Goal: Use online tool/utility: Utilize a website feature to perform a specific function

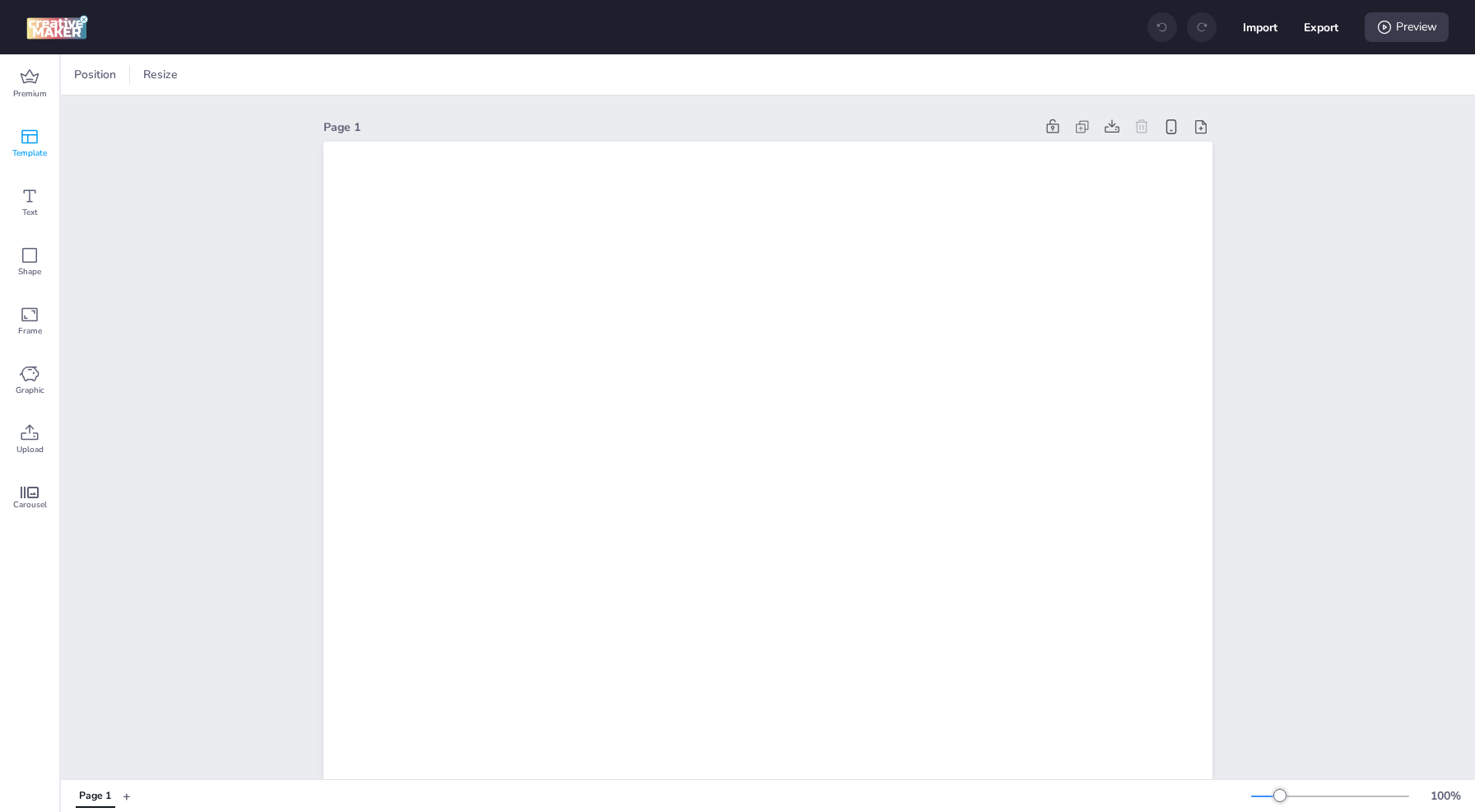
click at [36, 145] on icon at bounding box center [30, 136] width 20 height 20
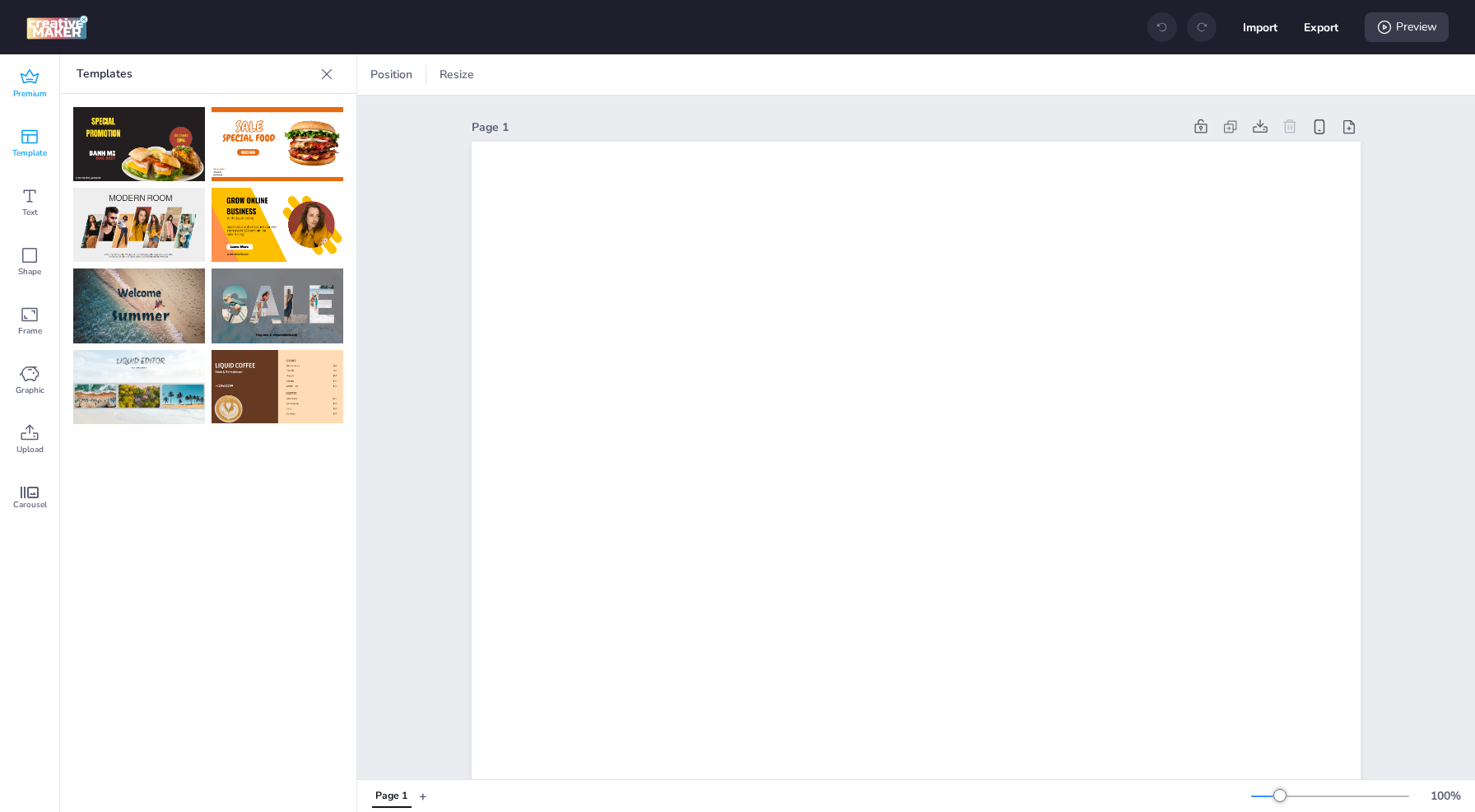
click at [5, 81] on div "Premium" at bounding box center [29, 84] width 59 height 59
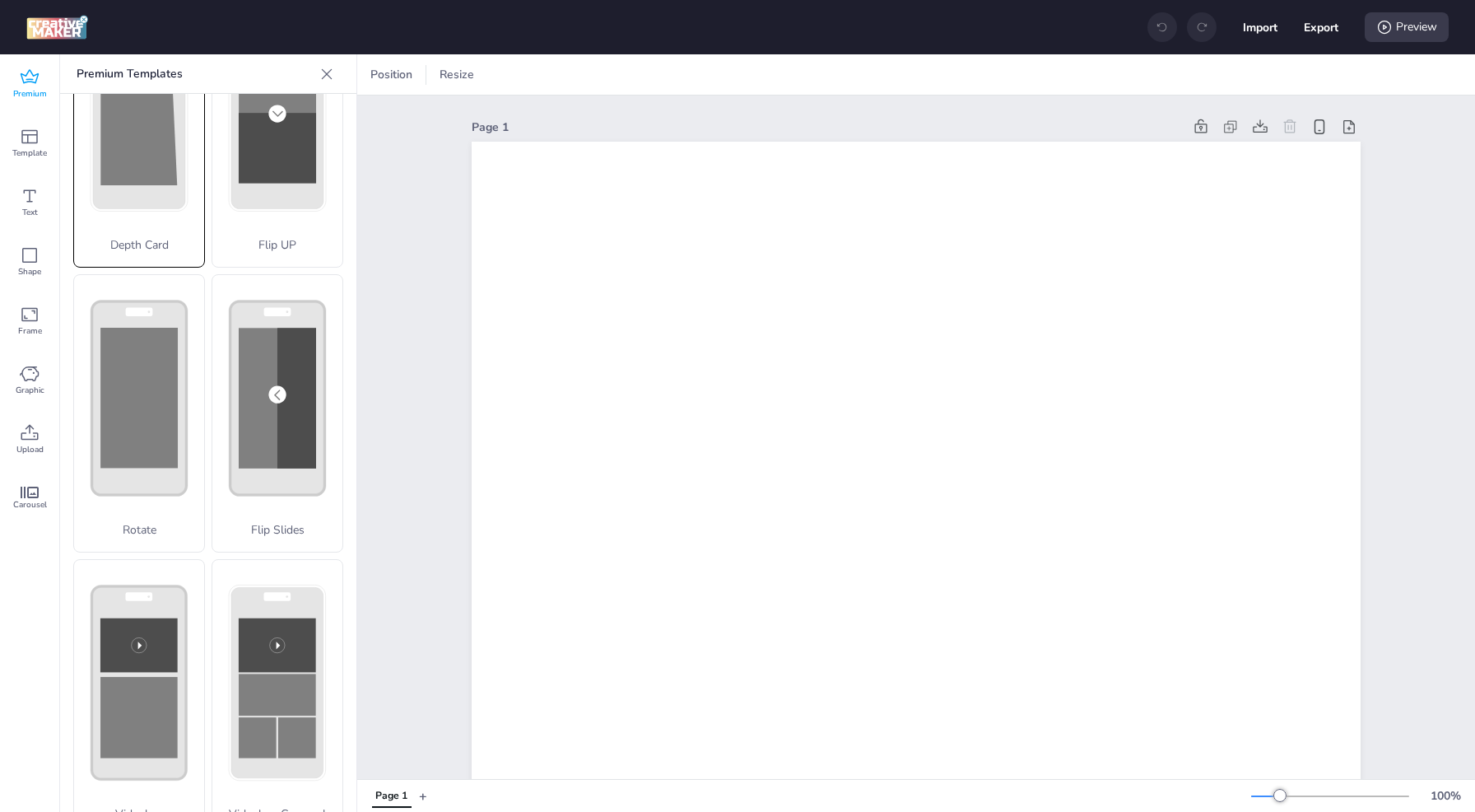
scroll to position [121, 0]
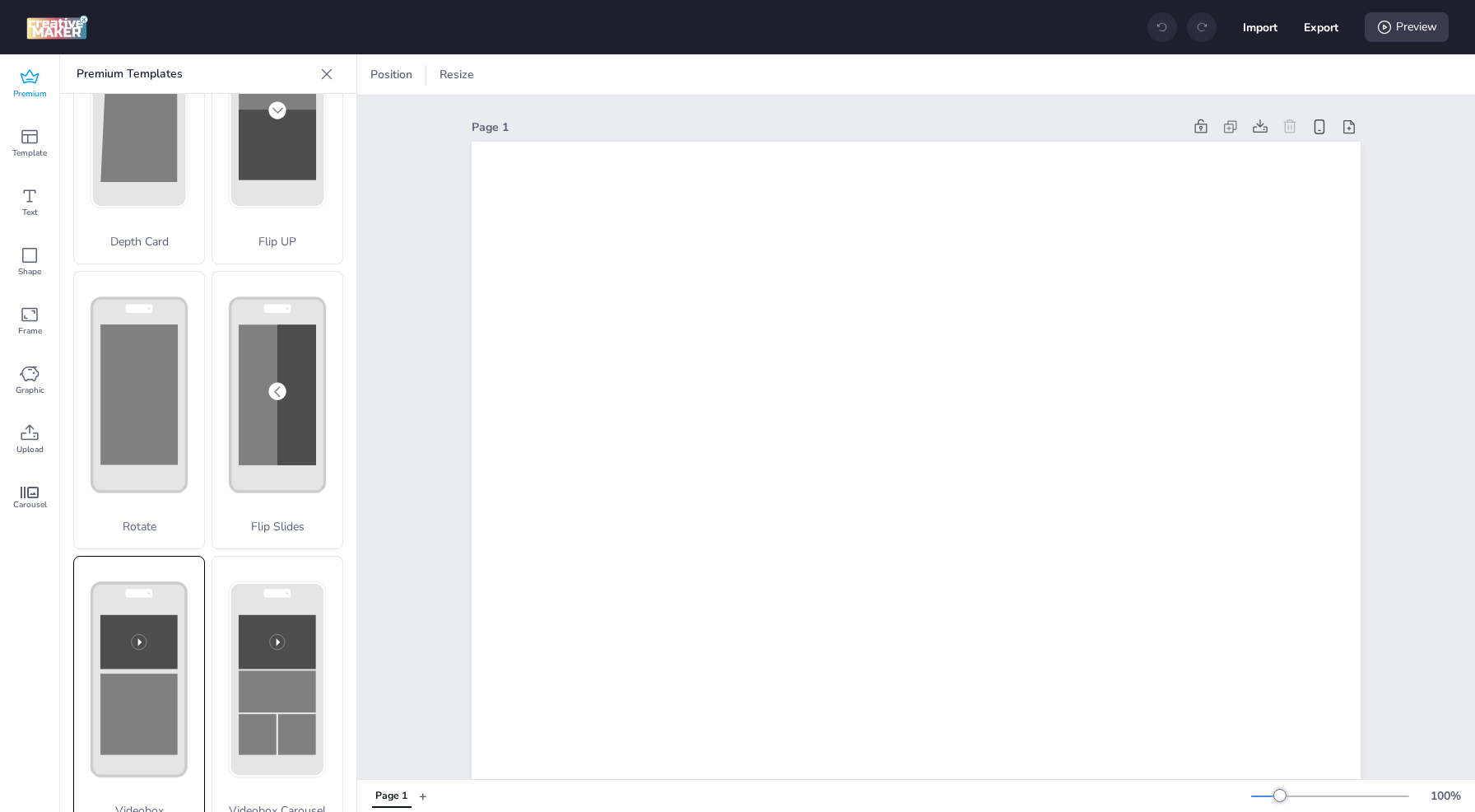
click at [140, 583] on rect at bounding box center [139, 679] width 95 height 194
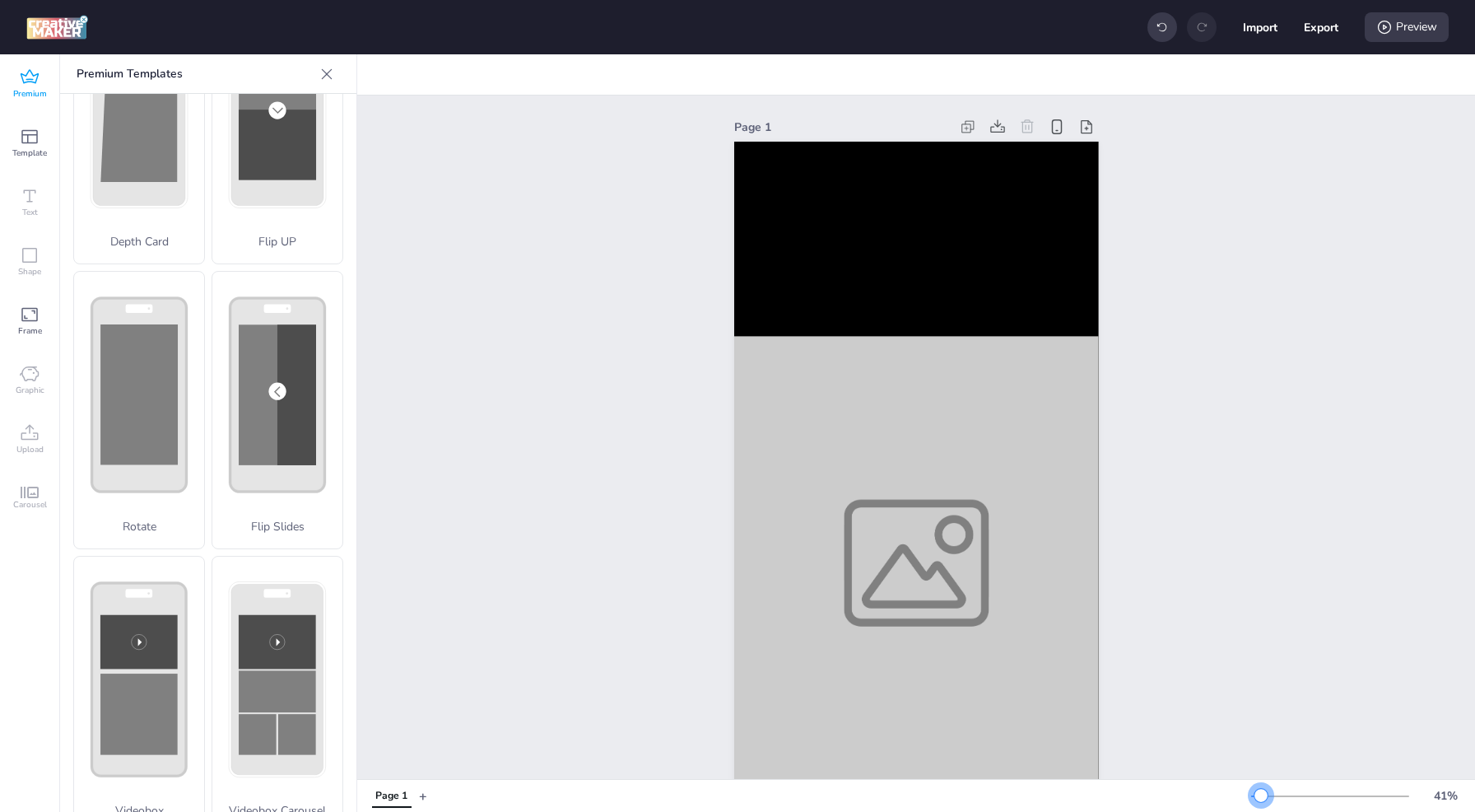
drag, startPoint x: 1277, startPoint y: 796, endPoint x: 1261, endPoint y: 795, distance: 16.0
click at [1261, 795] on div at bounding box center [1261, 795] width 13 height 13
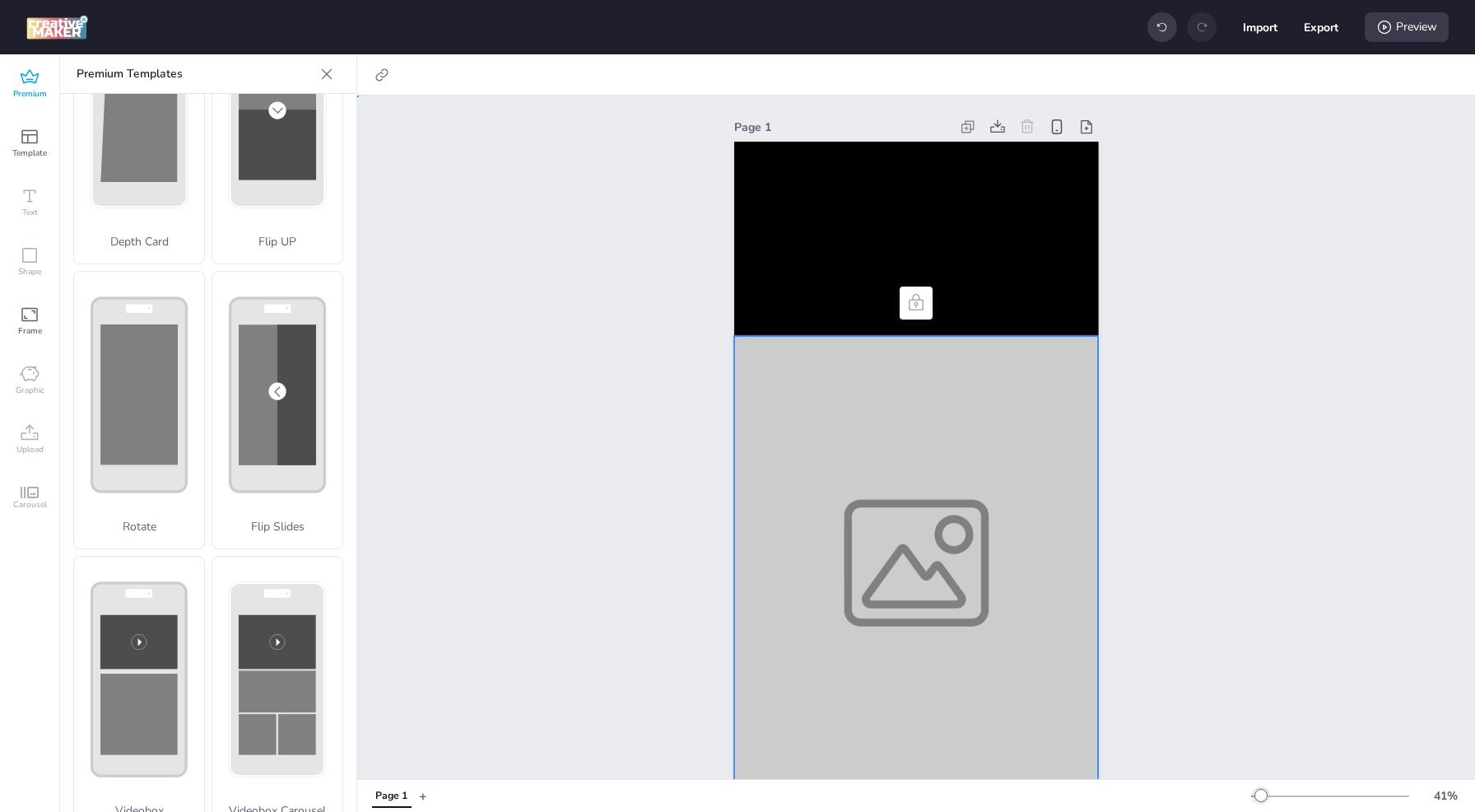
click at [820, 339] on div at bounding box center [917, 562] width 365 height 454
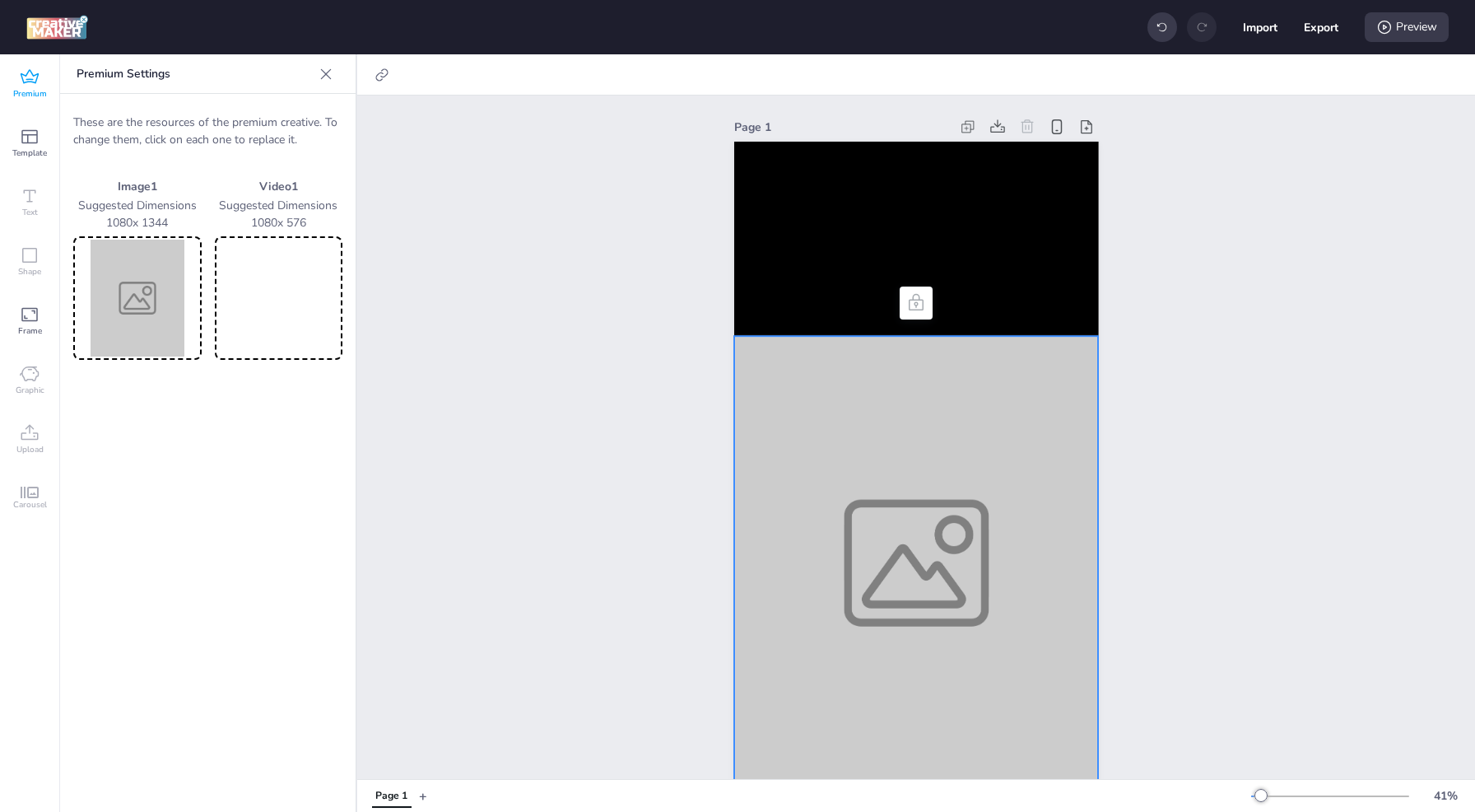
click at [105, 293] on img at bounding box center [137, 297] width 122 height 117
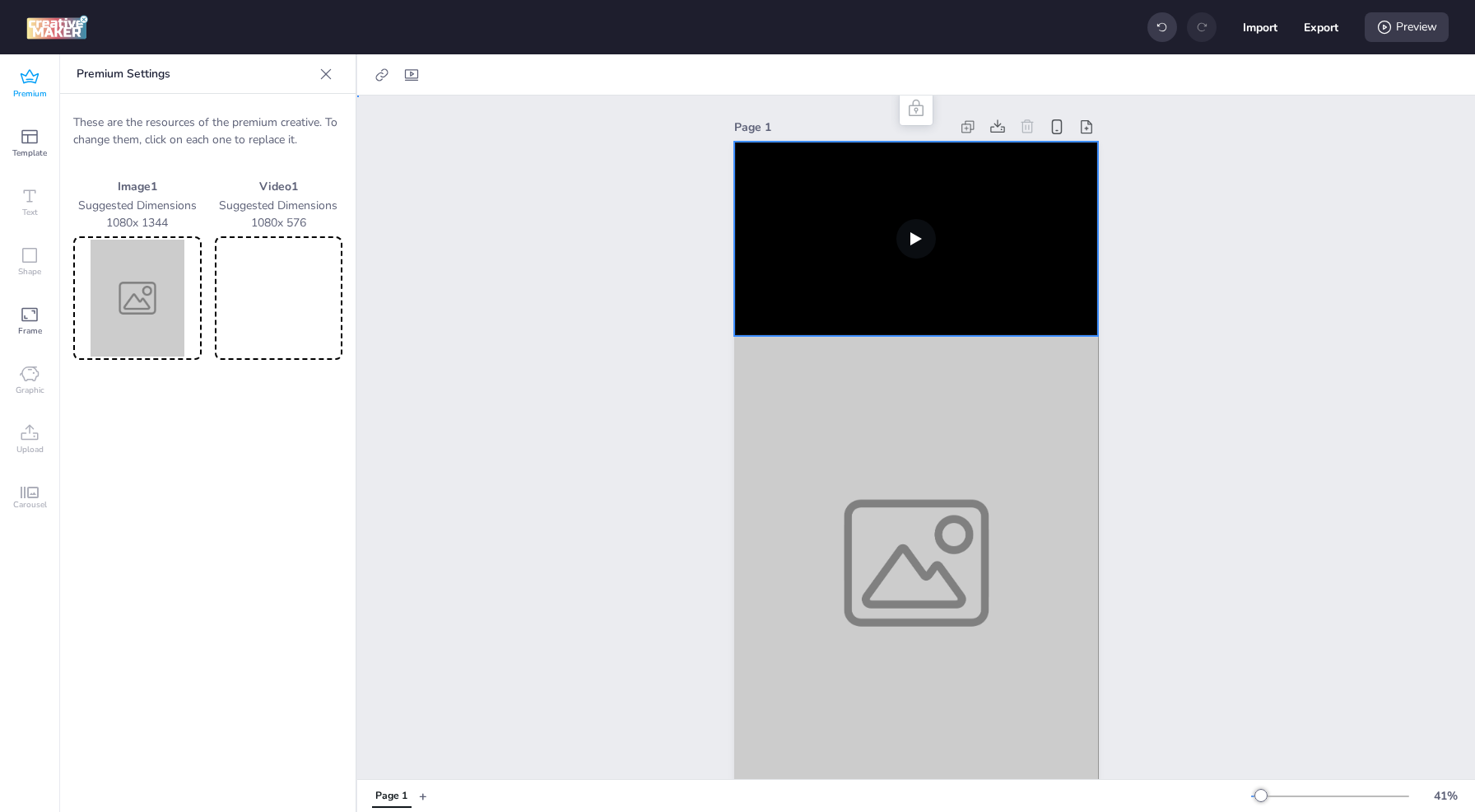
click at [950, 229] on video at bounding box center [917, 239] width 365 height 195
click at [290, 326] on video at bounding box center [279, 297] width 122 height 117
click at [772, 174] on video at bounding box center [917, 239] width 365 height 195
click at [415, 80] on icon at bounding box center [411, 75] width 13 height 12
select select "contain"
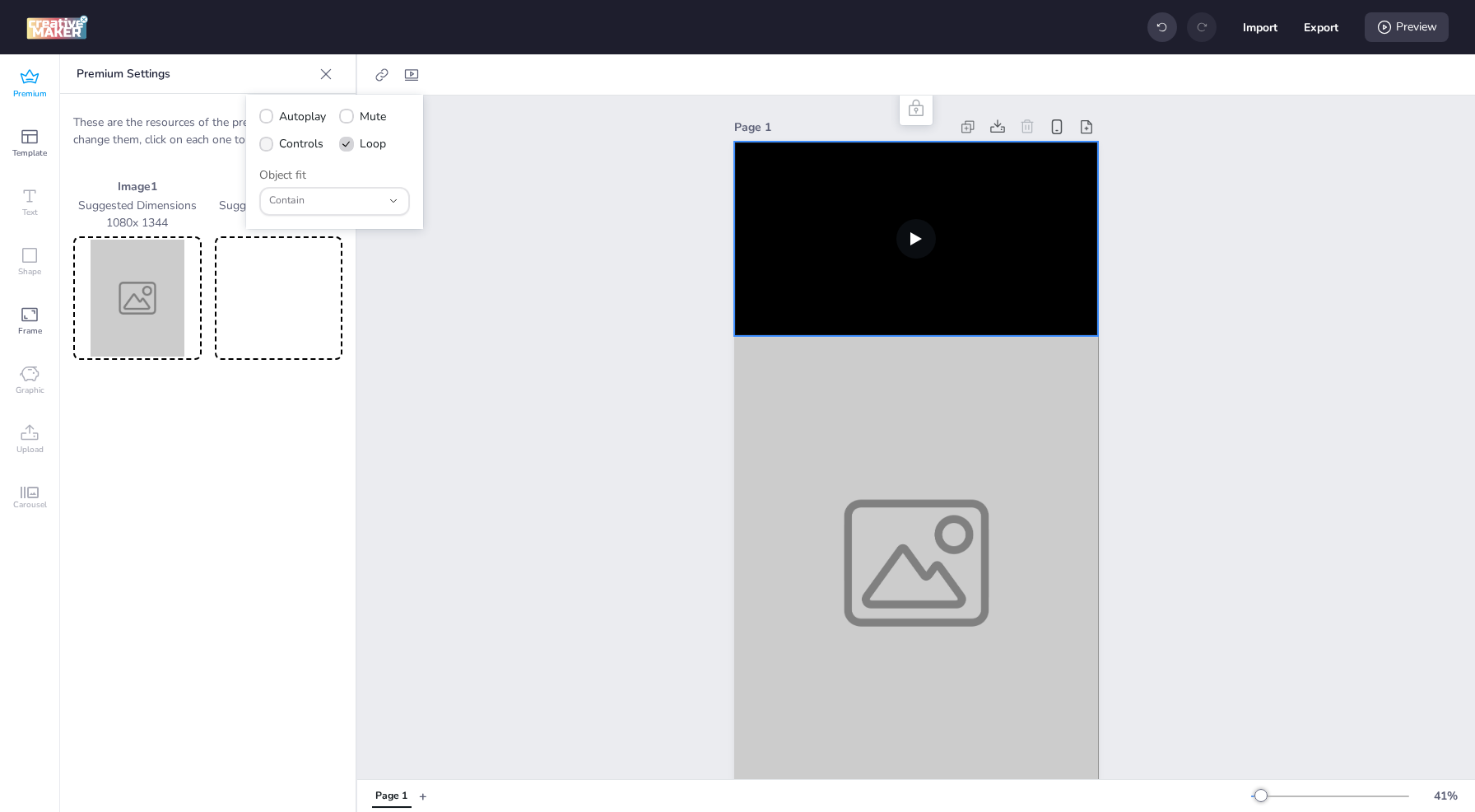
click at [316, 140] on span "Controls" at bounding box center [301, 143] width 45 height 17
click at [269, 145] on input "Controls" at bounding box center [264, 150] width 11 height 11
checkbox input "true"
click at [304, 114] on span "Autoplay" at bounding box center [303, 116] width 47 height 17
click at [269, 117] on input "Autoplay" at bounding box center [264, 123] width 11 height 11
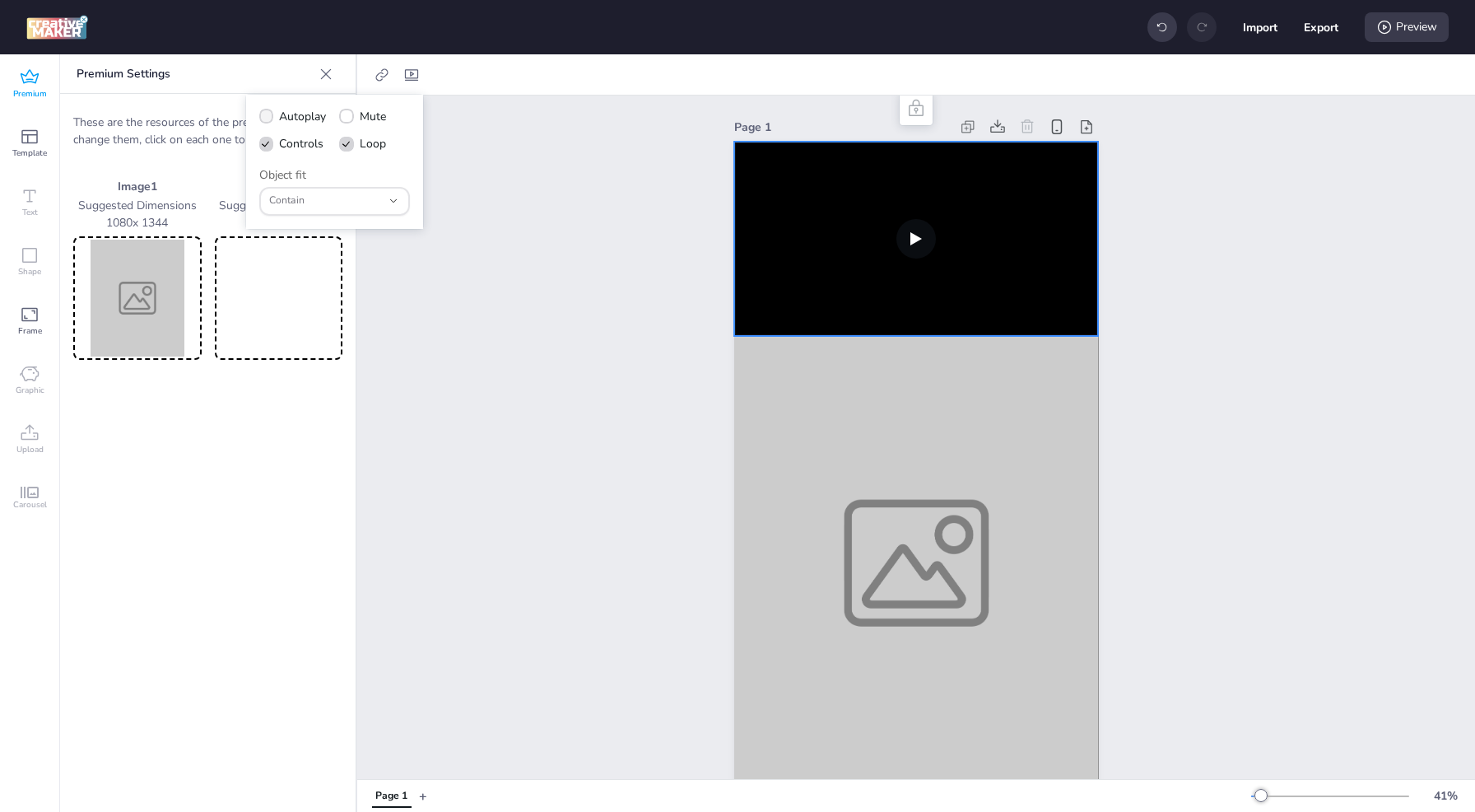
checkbox input "true"
click at [377, 106] on label "Mute" at bounding box center [363, 116] width 58 height 29
click at [349, 117] on input "Mute" at bounding box center [344, 123] width 11 height 11
checkbox input "true"
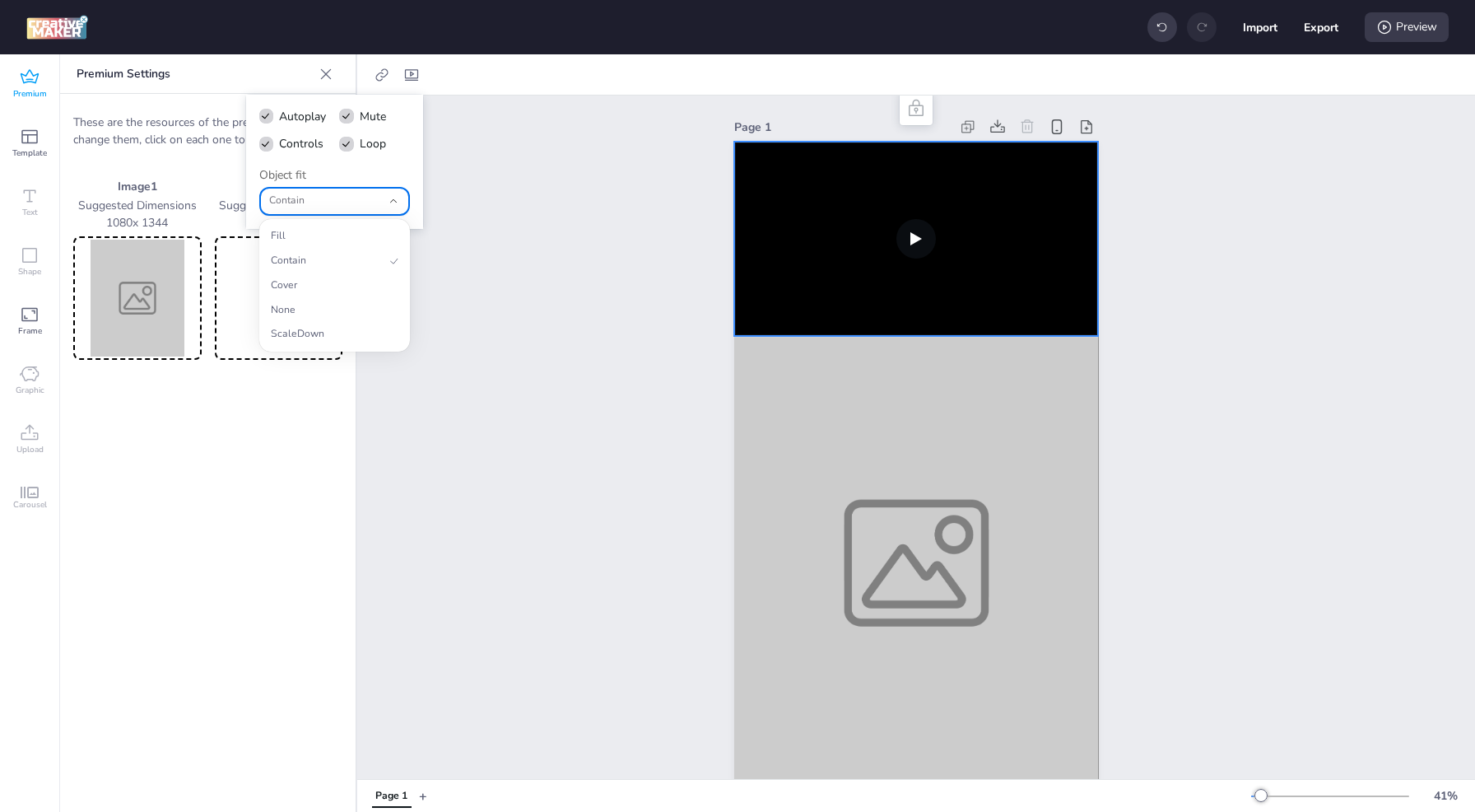
click at [366, 194] on span "Contain" at bounding box center [326, 201] width 113 height 15
click at [331, 290] on span "Cover" at bounding box center [327, 286] width 114 height 15
type input "cover"
select select "cover"
click at [280, 205] on span "Cover" at bounding box center [326, 201] width 113 height 15
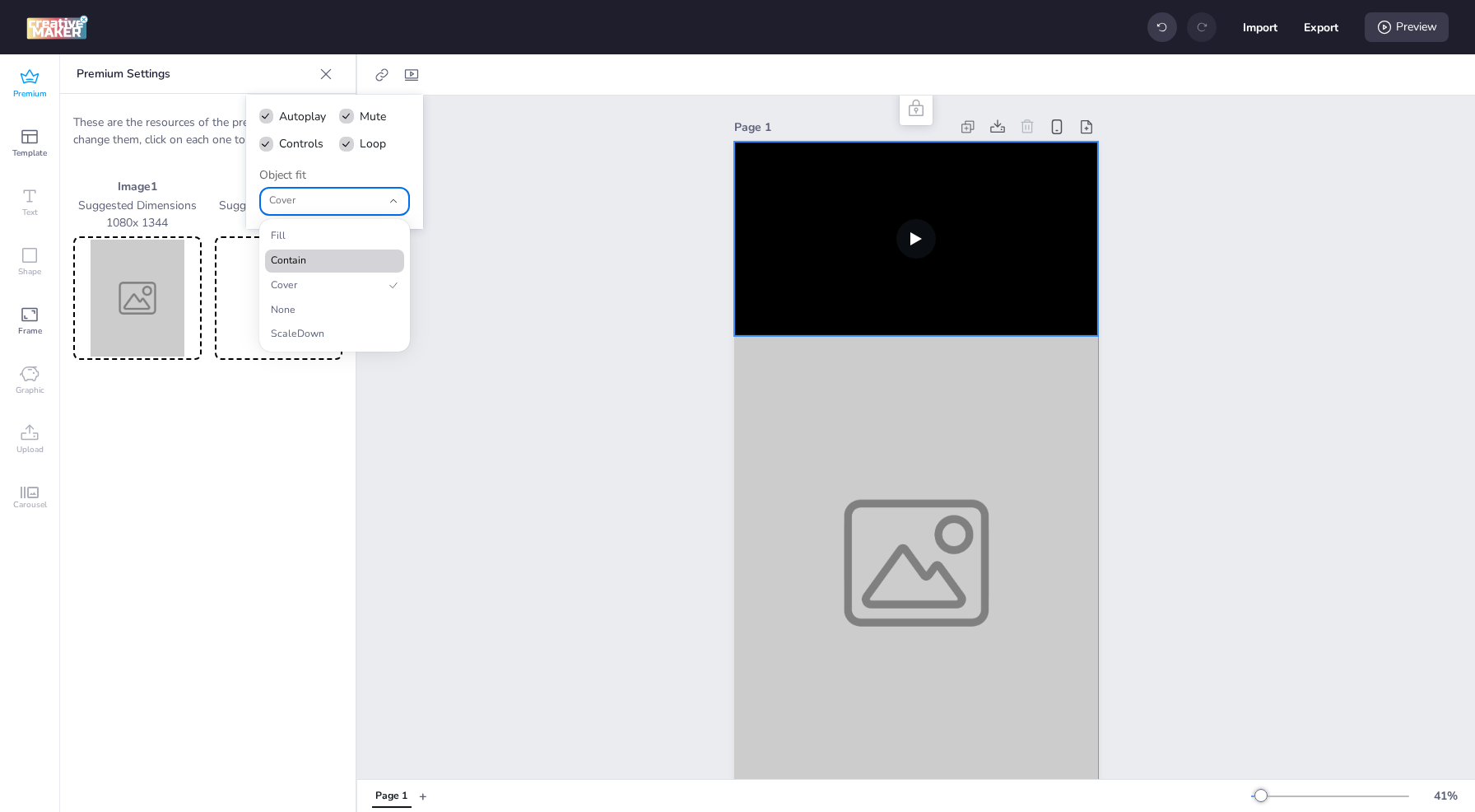
click at [319, 267] on span "Contain" at bounding box center [327, 261] width 114 height 15
type input "contain"
select select "contain"
click at [318, 206] on span "Contain" at bounding box center [326, 201] width 113 height 15
click at [323, 226] on li "Fill" at bounding box center [335, 236] width 139 height 23
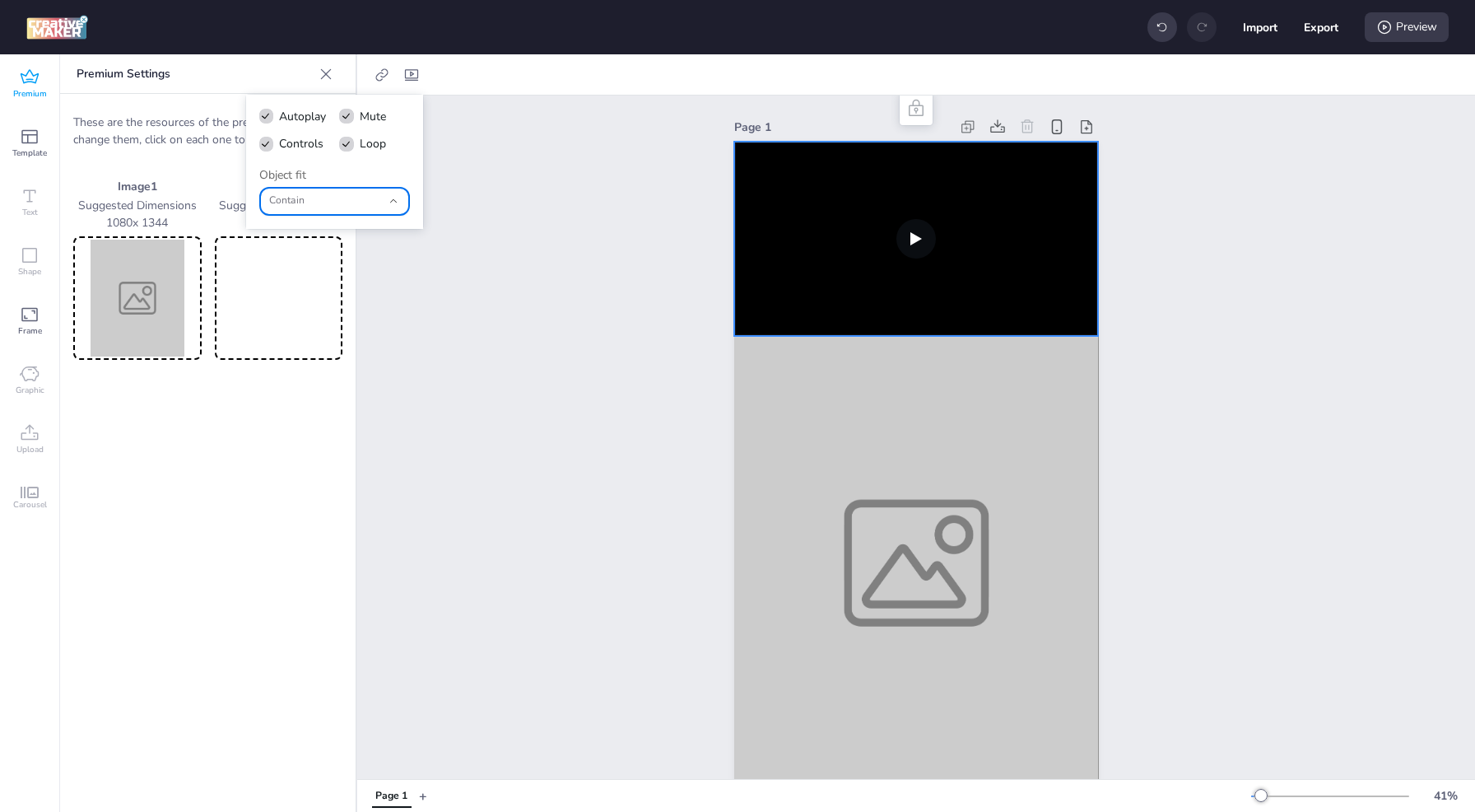
type input "fill"
select select "fill"
click at [323, 199] on span "Fill" at bounding box center [326, 201] width 113 height 15
click at [337, 281] on span "Cover" at bounding box center [327, 286] width 114 height 15
type input "cover"
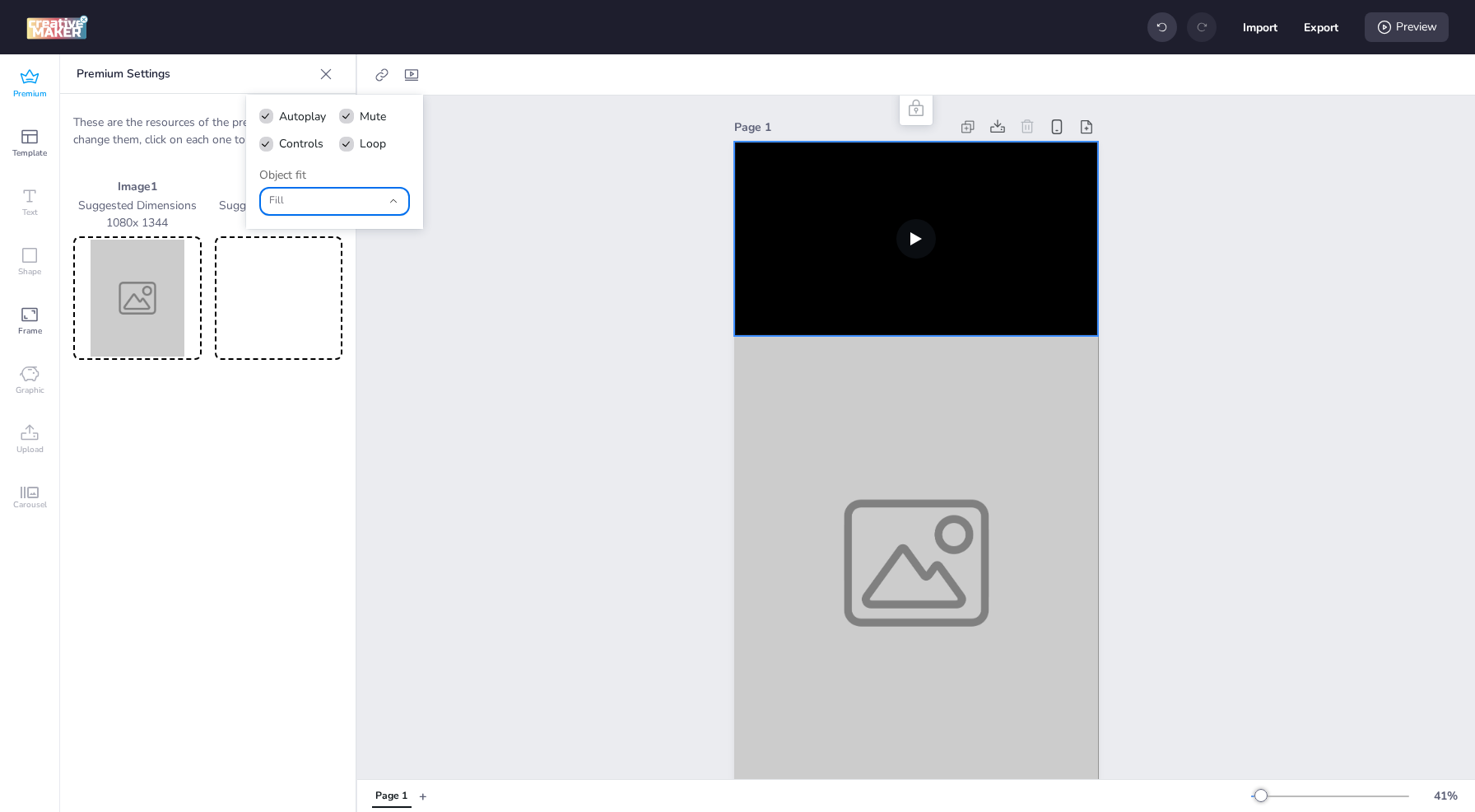
select select "cover"
click at [342, 208] on div "Cover" at bounding box center [326, 201] width 113 height 25
click at [339, 231] on span "Fill" at bounding box center [327, 236] width 114 height 15
type input "fill"
select select "fill"
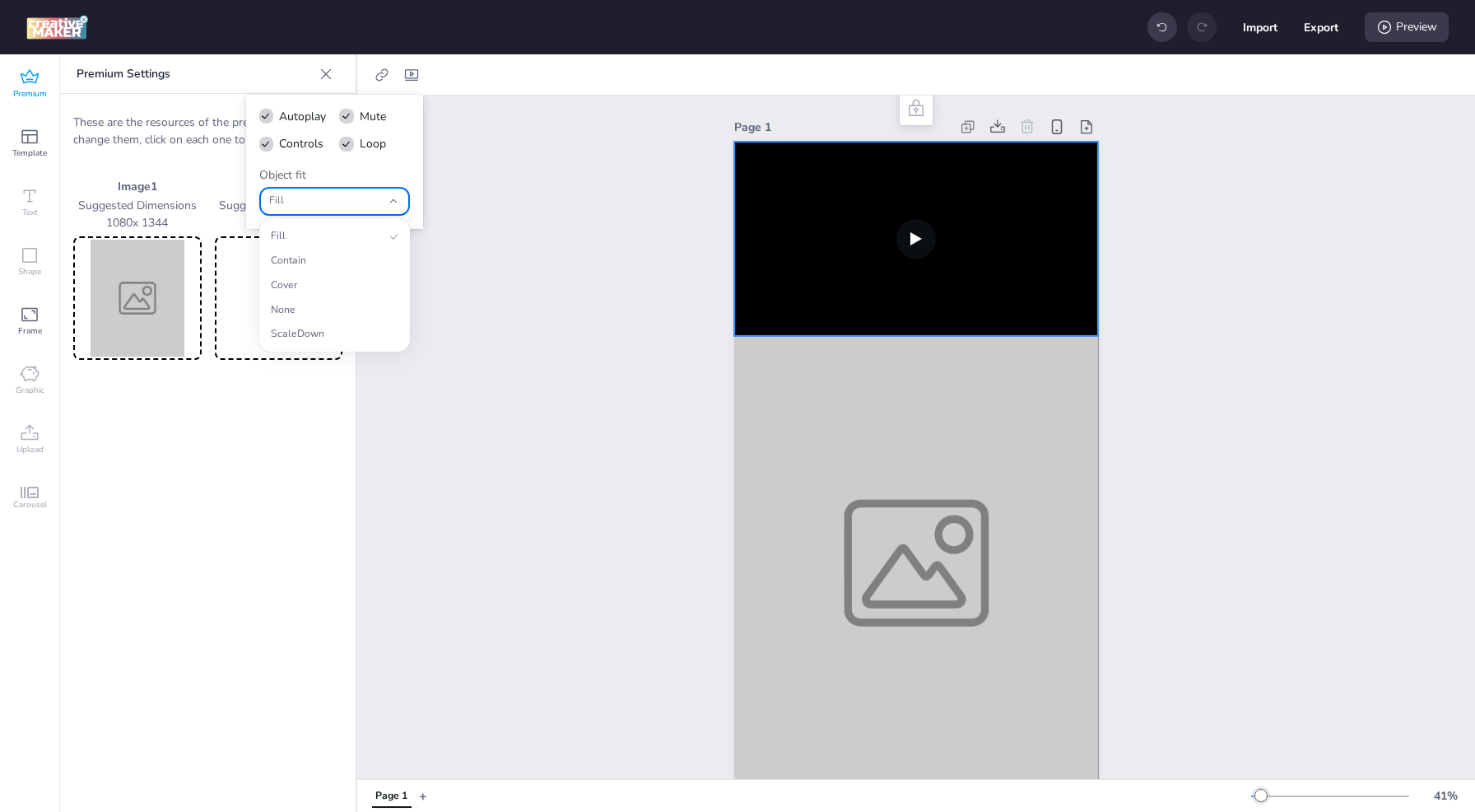
click at [341, 206] on span "Fill" at bounding box center [326, 201] width 113 height 15
click at [341, 266] on span "Contain" at bounding box center [327, 261] width 114 height 15
type input "contain"
select select "contain"
click at [336, 198] on span "Contain" at bounding box center [326, 201] width 113 height 15
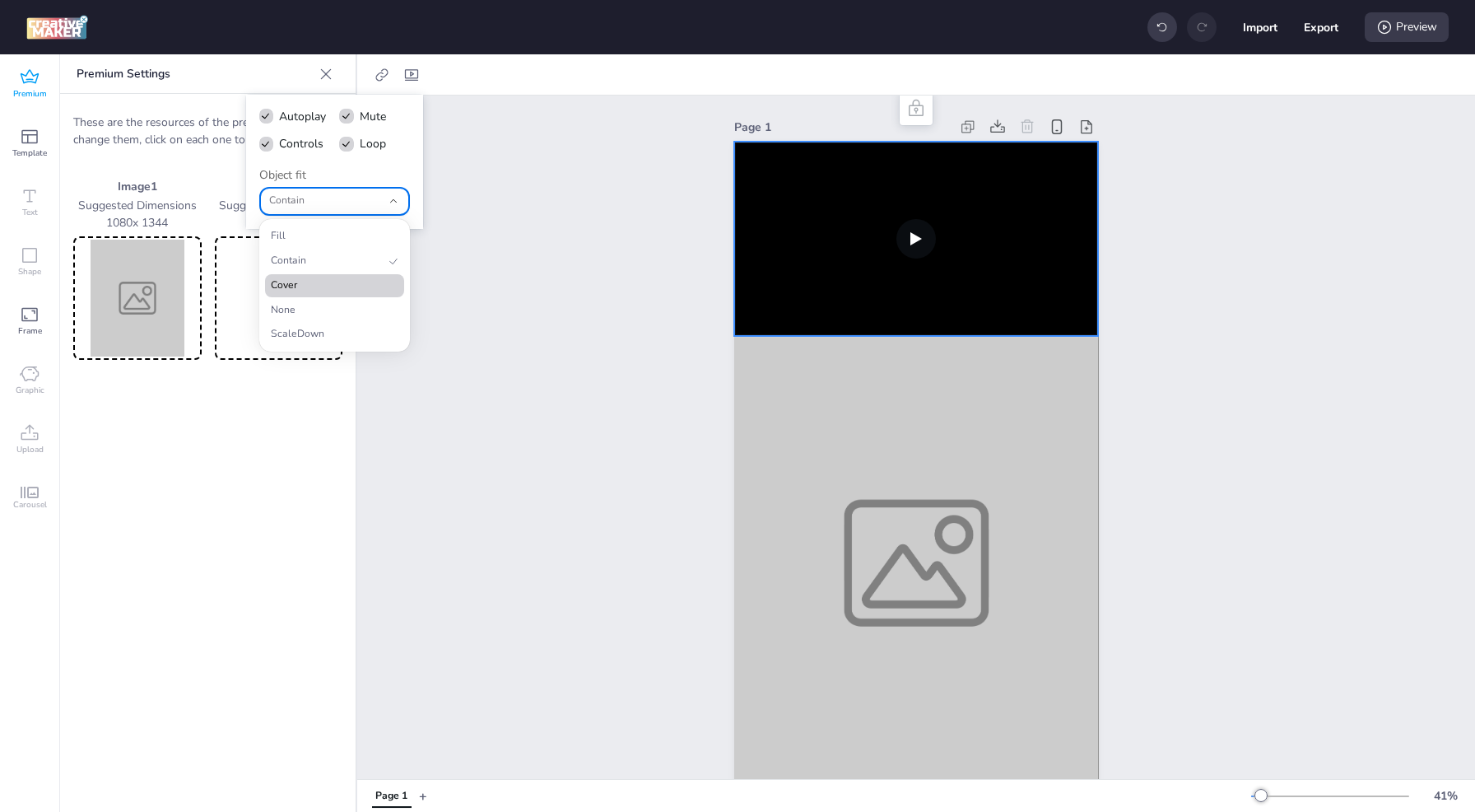
click at [346, 286] on span "Cover" at bounding box center [327, 286] width 114 height 15
type input "cover"
select select "cover"
click at [344, 195] on span "Cover" at bounding box center [326, 201] width 113 height 15
click at [354, 326] on span "ScaleDown" at bounding box center [327, 334] width 114 height 15
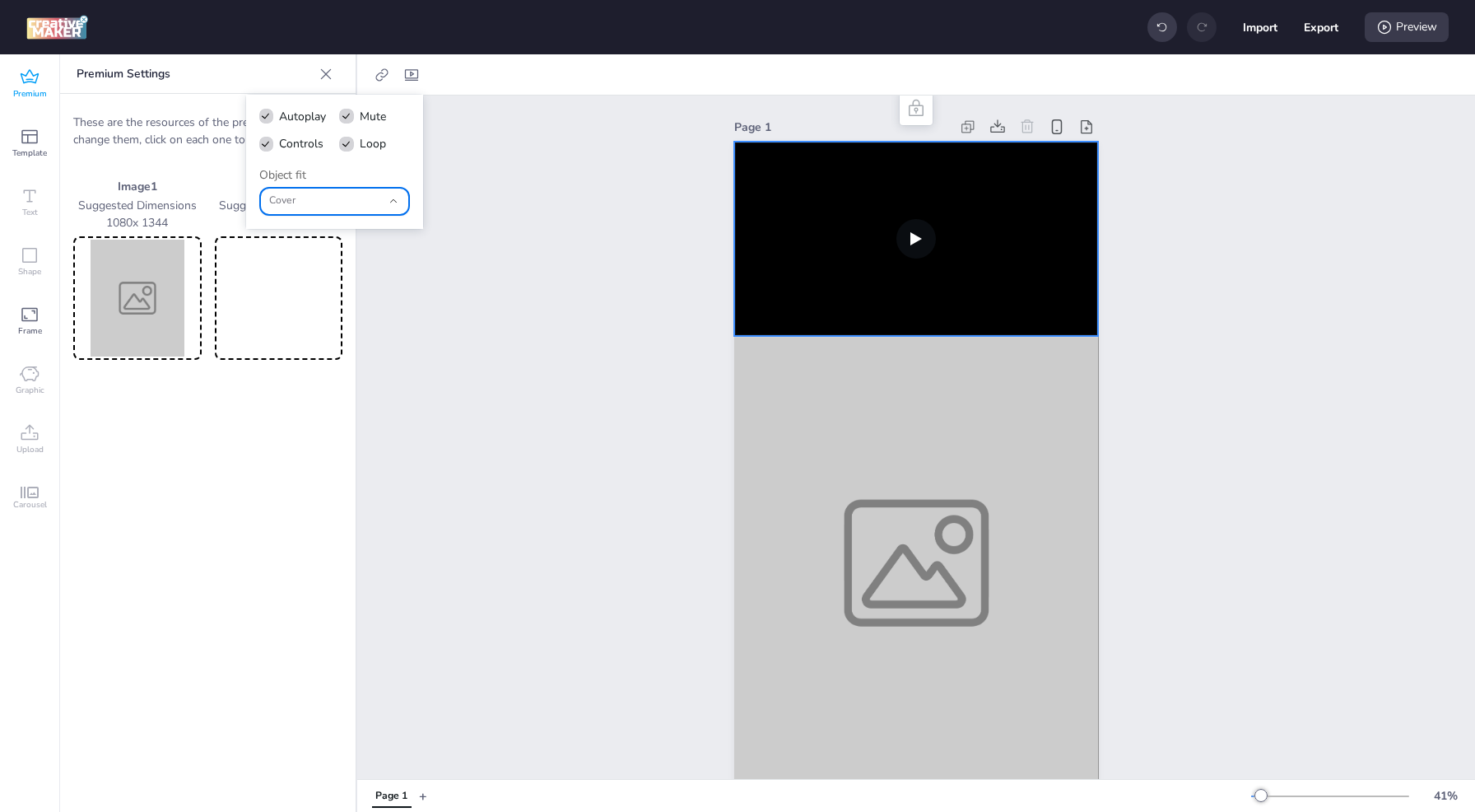
type input "scale-down"
select select "scale-down"
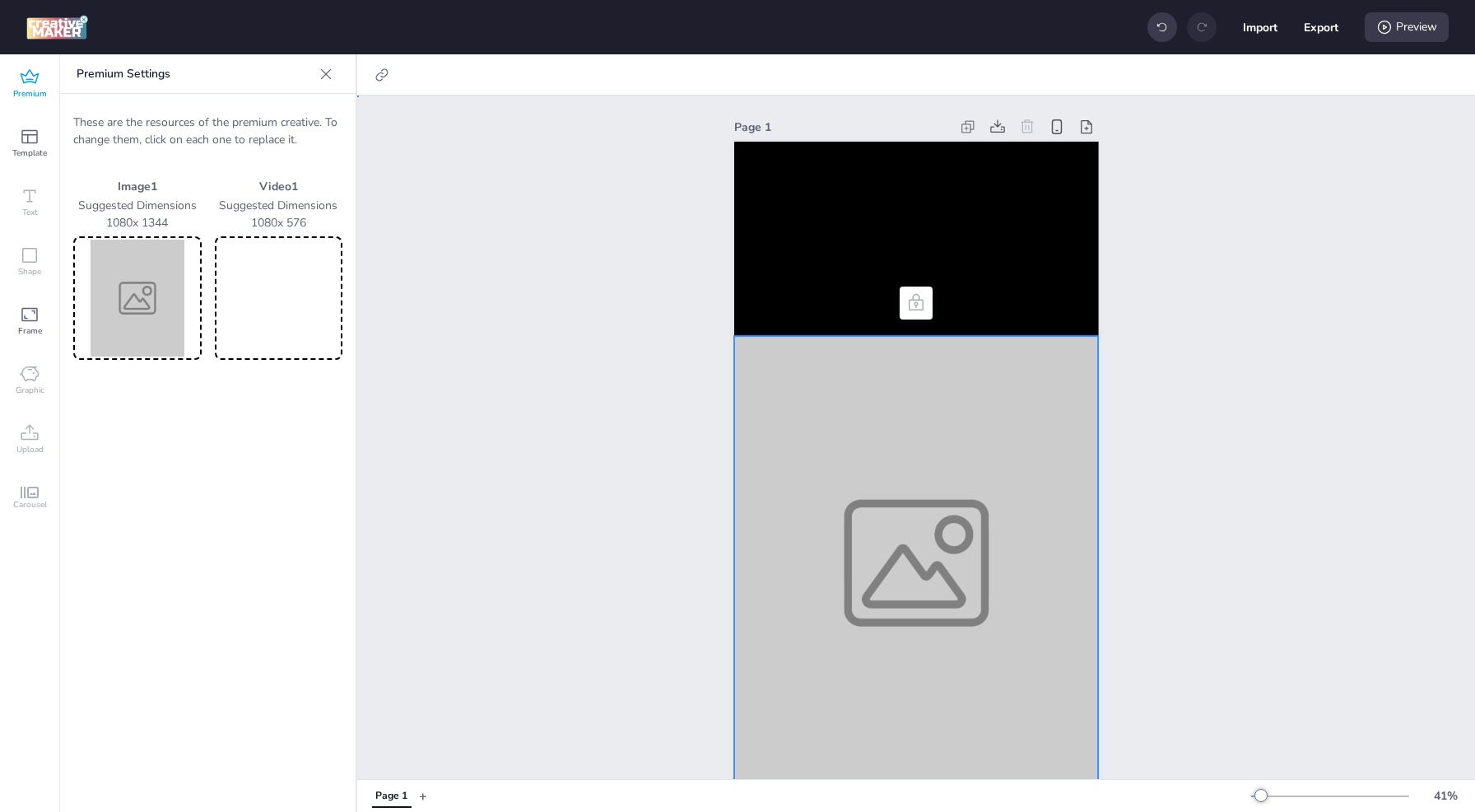
click at [906, 468] on div at bounding box center [917, 562] width 365 height 454
click at [139, 305] on img at bounding box center [137, 297] width 122 height 117
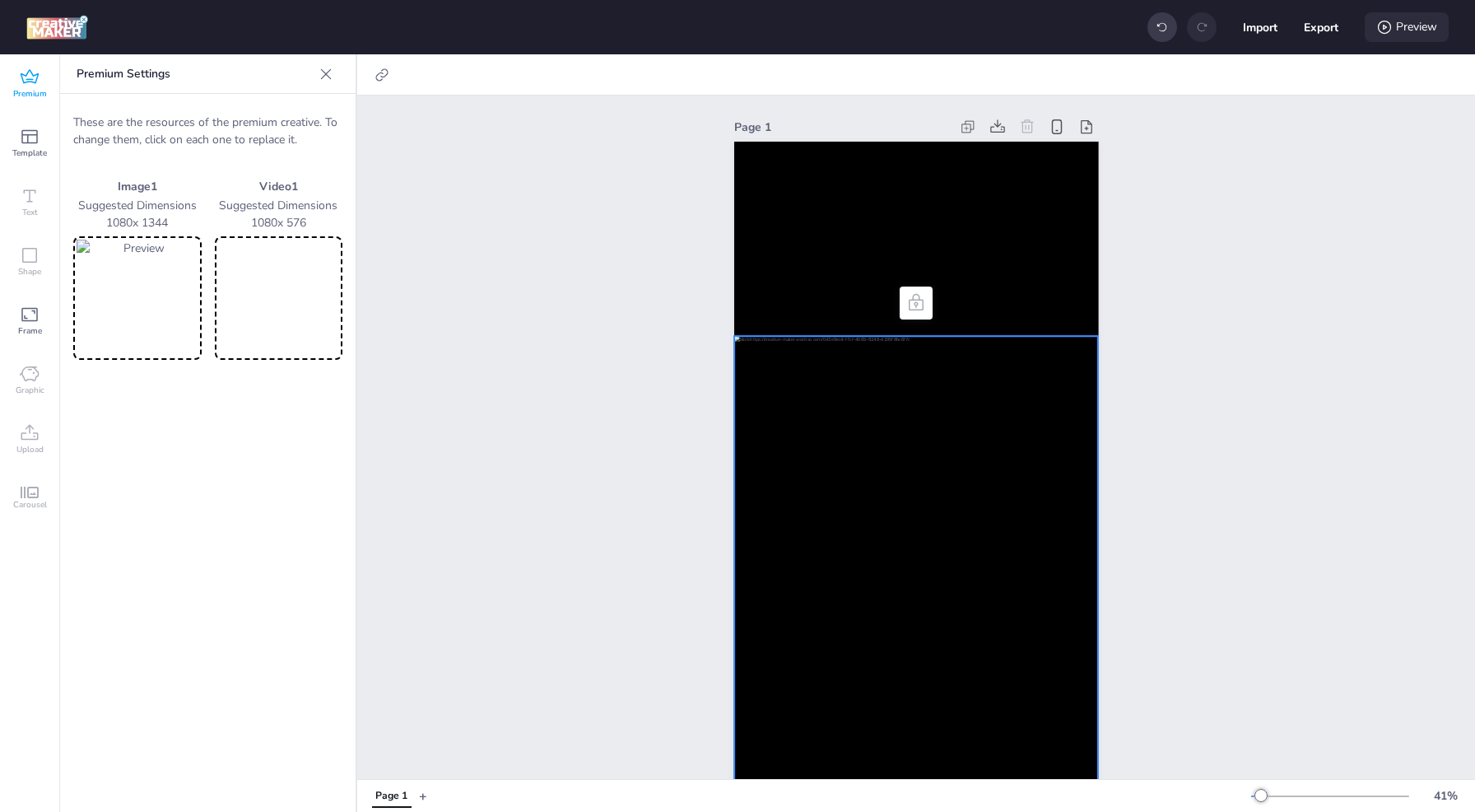
click at [1393, 29] on div "Preview" at bounding box center [1407, 27] width 84 height 30
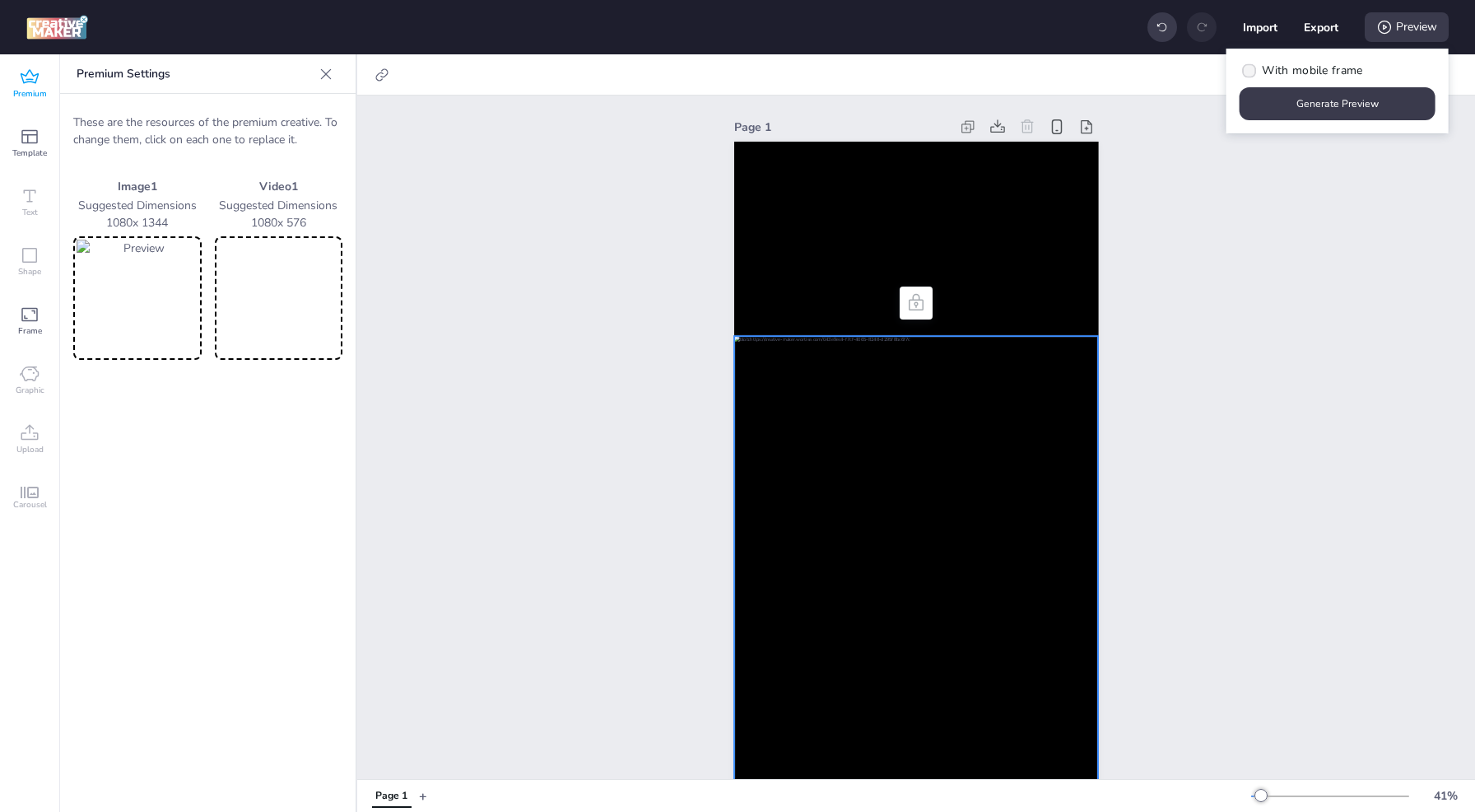
click at [1334, 75] on span "With mobile frame" at bounding box center [1312, 70] width 100 height 17
click at [1252, 75] on input "With mobile frame" at bounding box center [1247, 77] width 11 height 11
checkbox input "true"
click at [1346, 99] on button "Generate Preview" at bounding box center [1337, 104] width 196 height 33
click at [1346, 108] on button "Generate Preview" at bounding box center [1338, 104] width 190 height 32
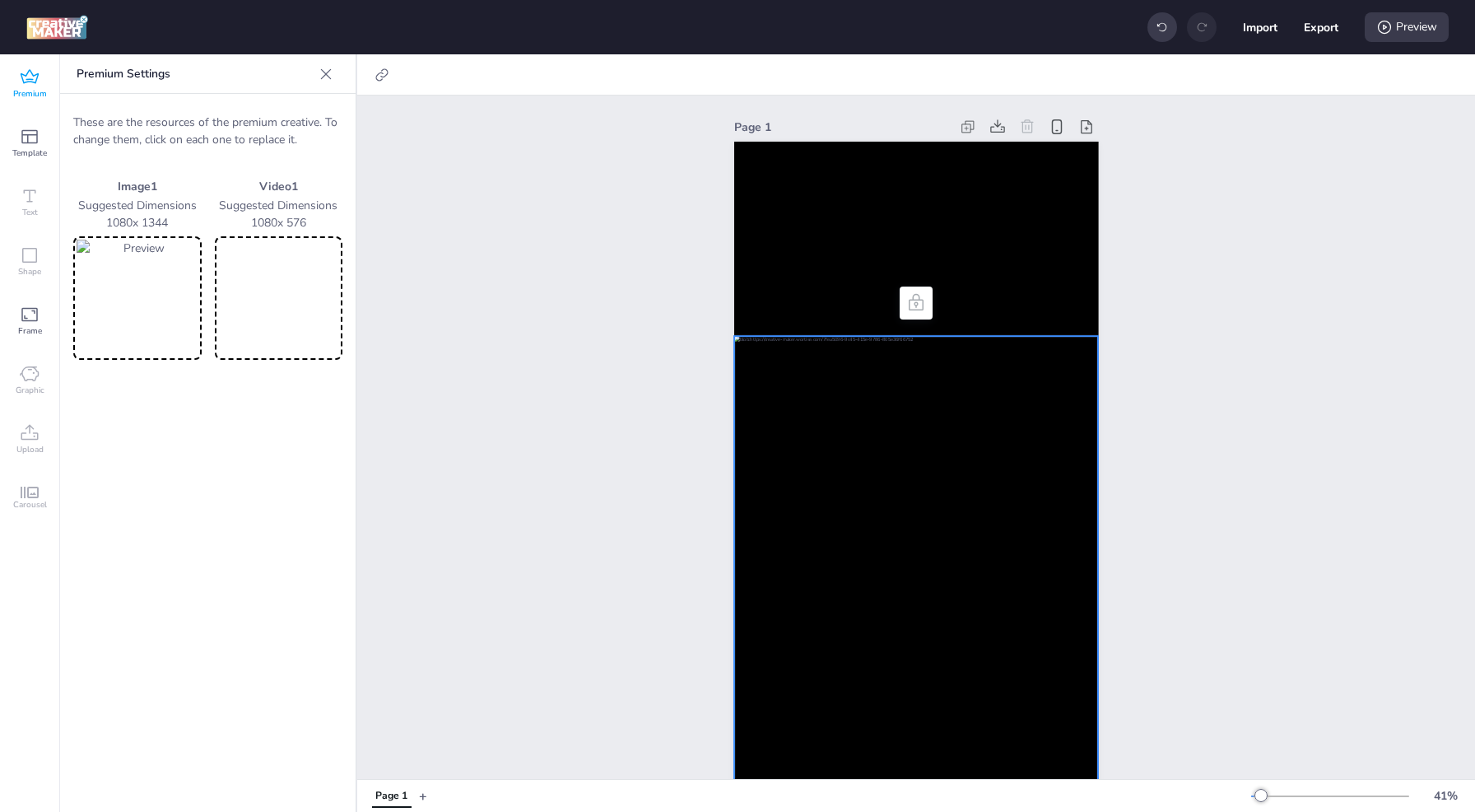
click at [39, 84] on icon at bounding box center [30, 77] width 20 height 20
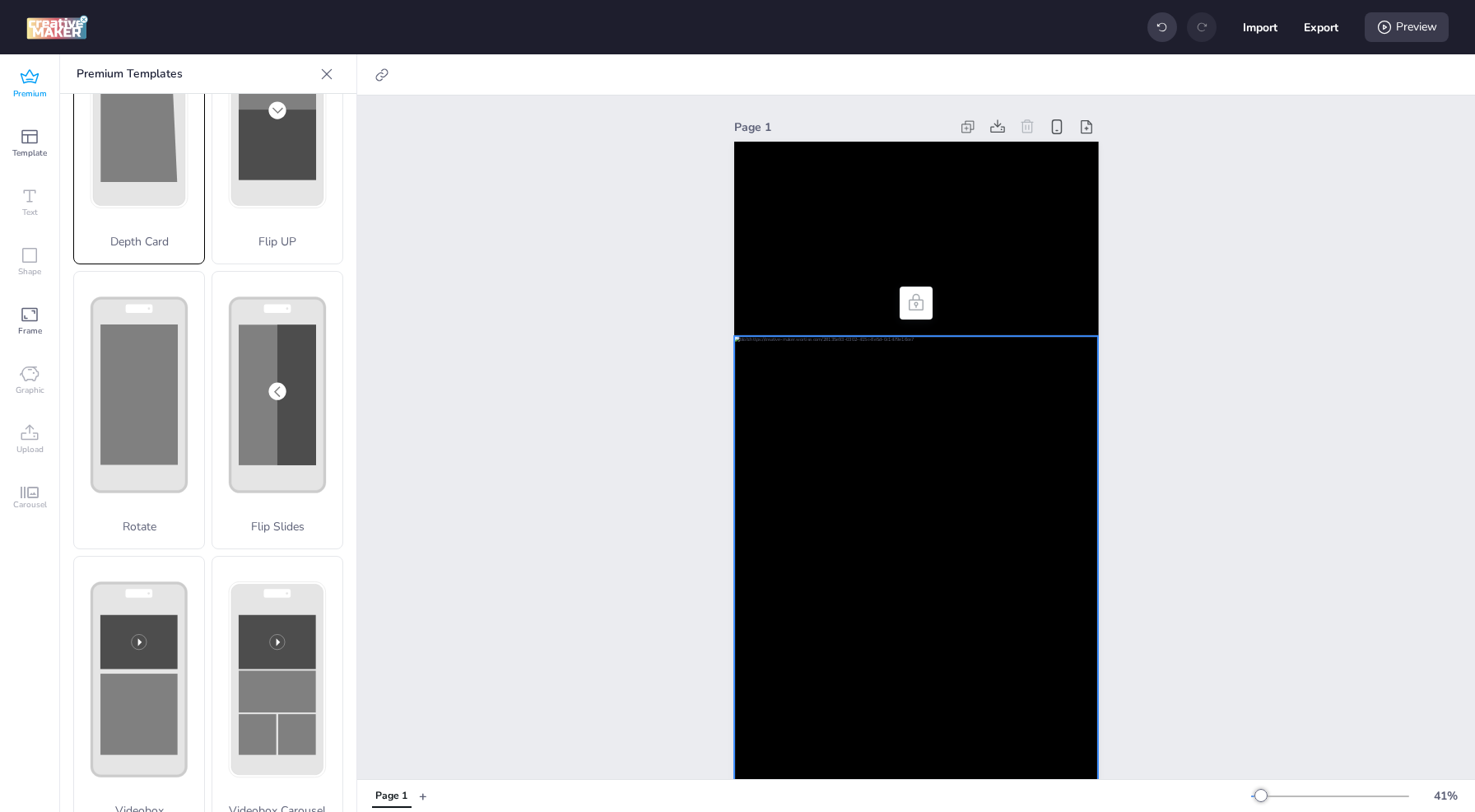
click at [178, 152] on rect at bounding box center [139, 109] width 95 height 194
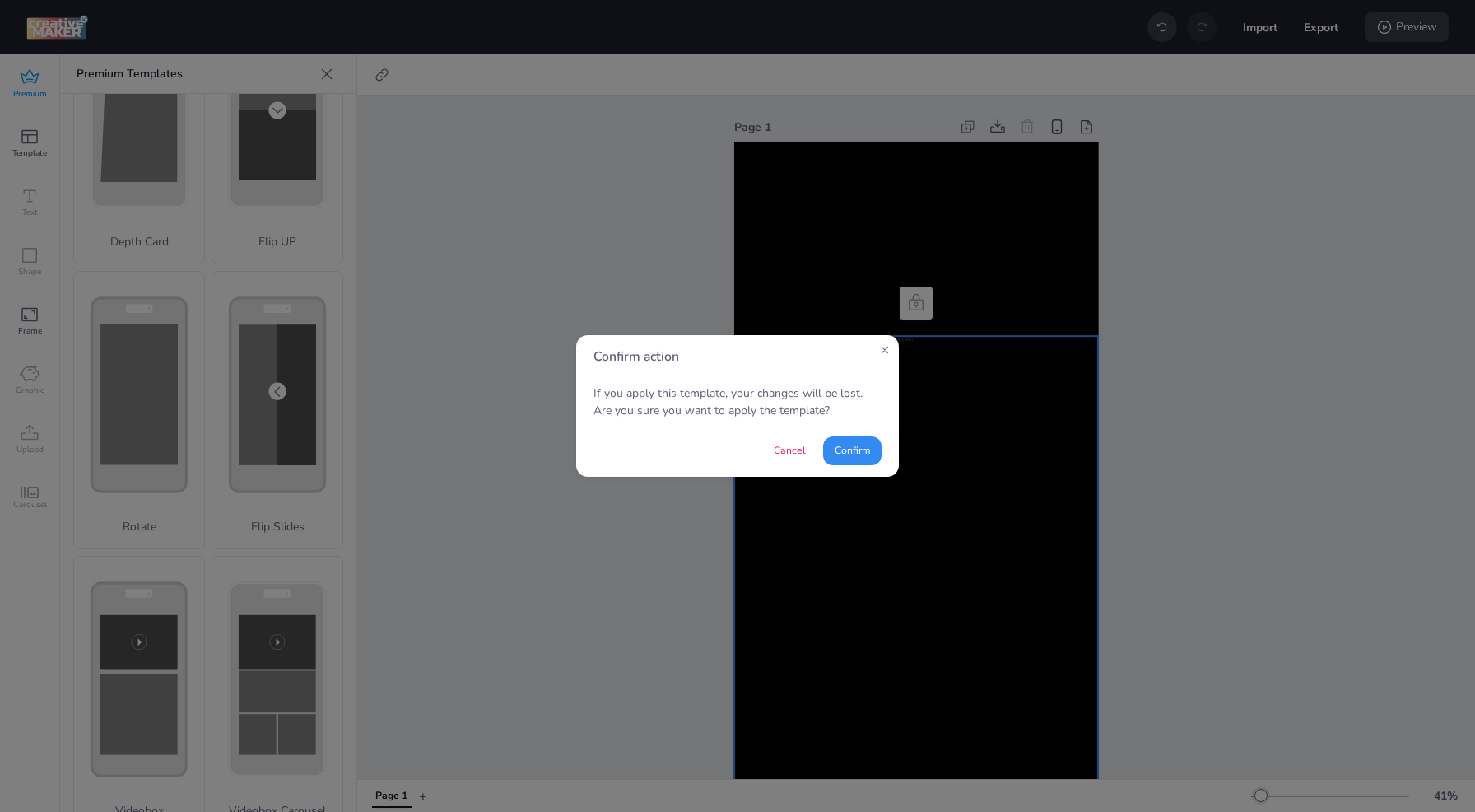
click at [848, 454] on button "Confirm" at bounding box center [852, 451] width 58 height 29
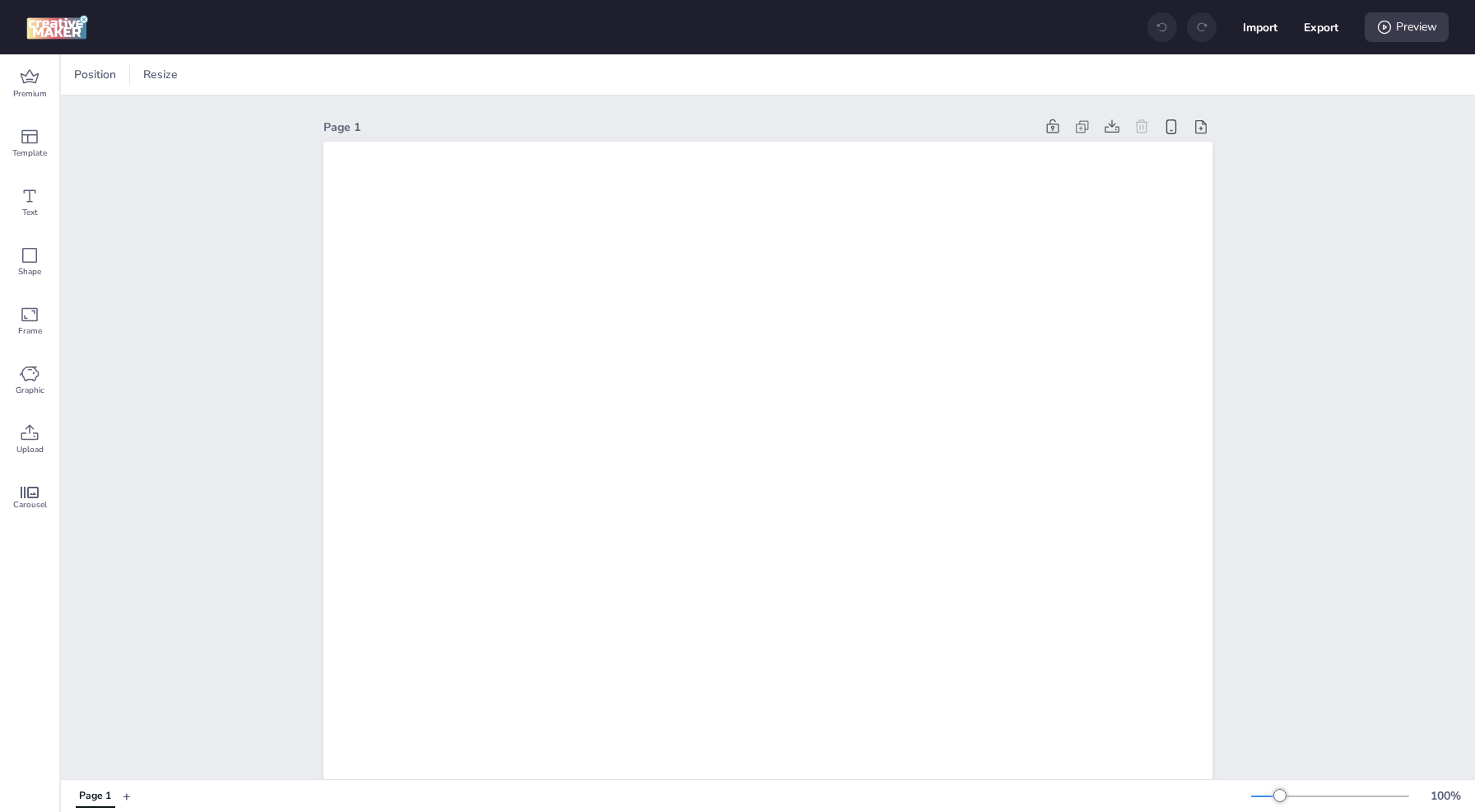
click at [1266, 789] on div at bounding box center [1330, 796] width 158 height 13
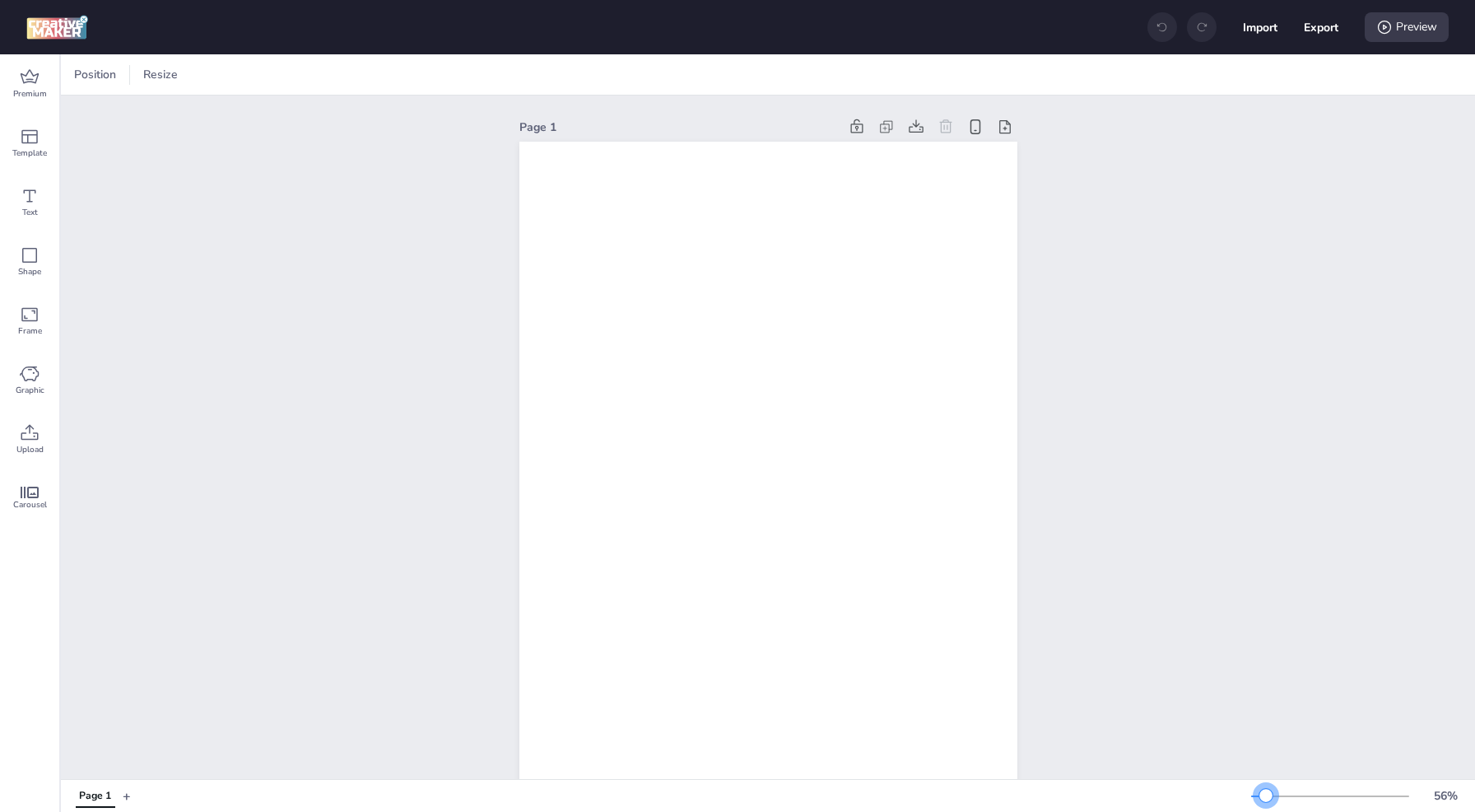
click at [1266, 788] on div at bounding box center [1266, 795] width 13 height 13
click at [28, 447] on span "Upload" at bounding box center [30, 449] width 27 height 13
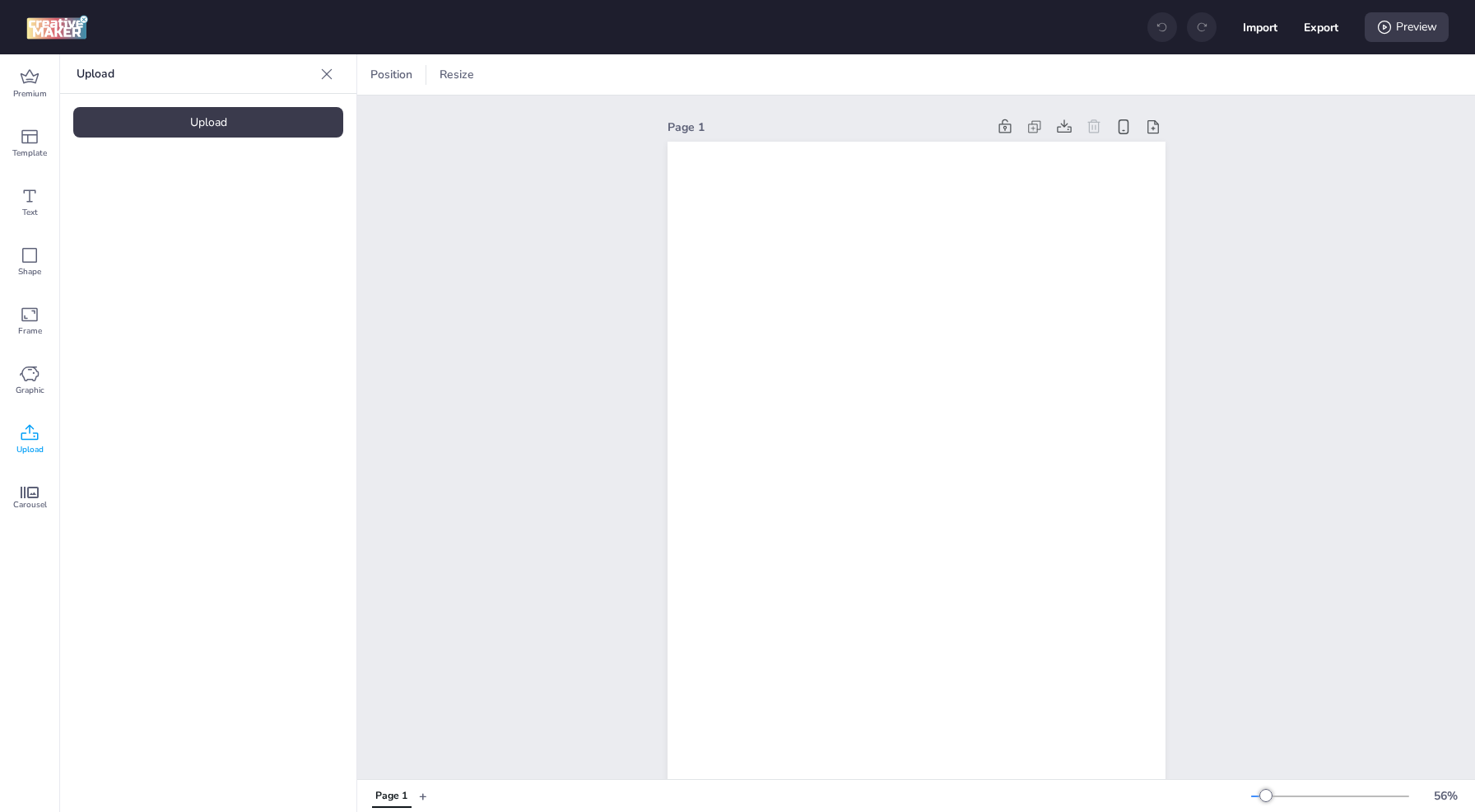
click at [110, 129] on div "Upload" at bounding box center [208, 122] width 270 height 30
click at [195, 81] on p "Upload" at bounding box center [195, 74] width 237 height 39
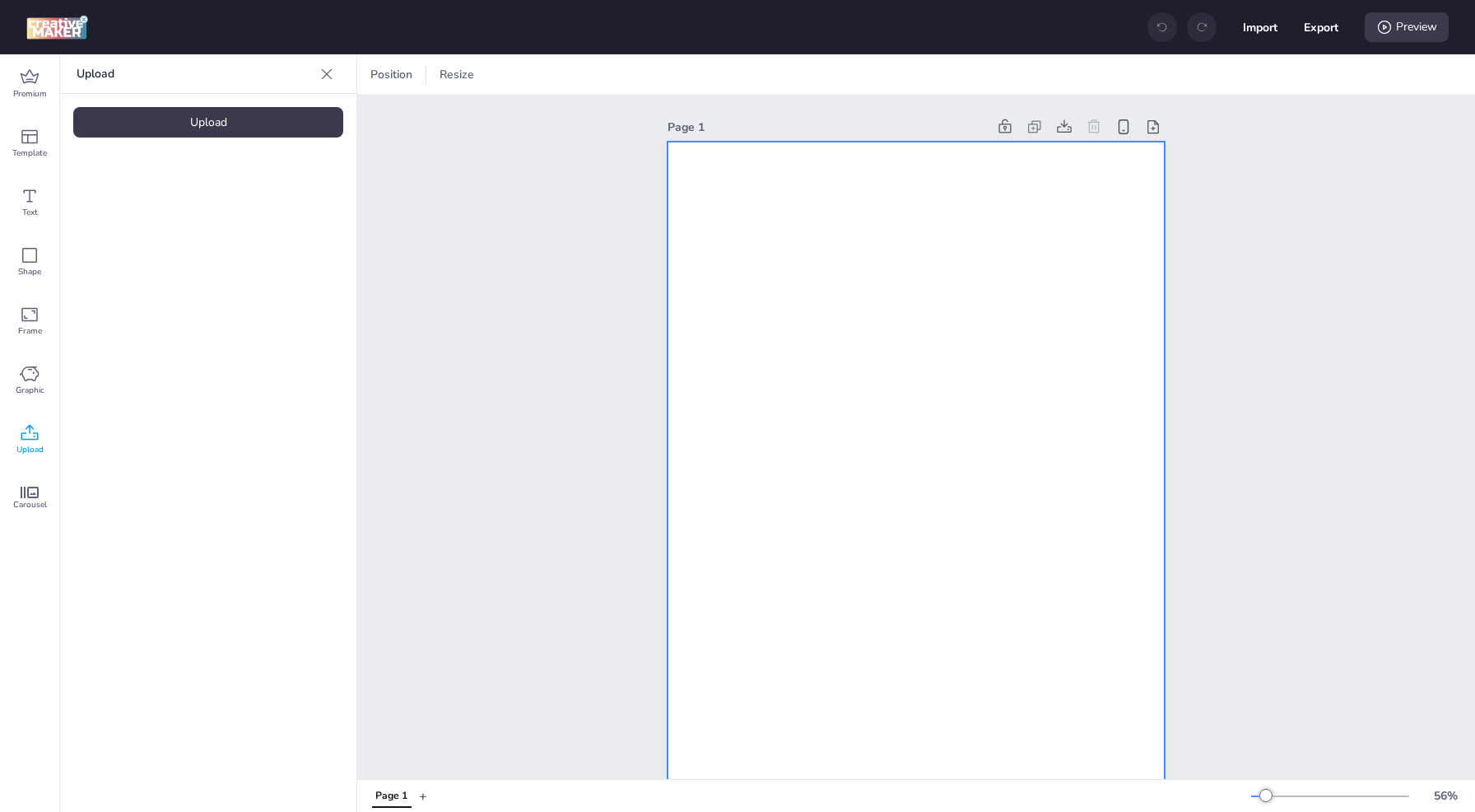
drag, startPoint x: 171, startPoint y: 222, endPoint x: 833, endPoint y: 197, distance: 662.5
click at [833, 197] on div "Premium Template Text Shape Frame Graphic Upload Carousel Upload Upload Positio…" at bounding box center [738, 433] width 1475 height 757
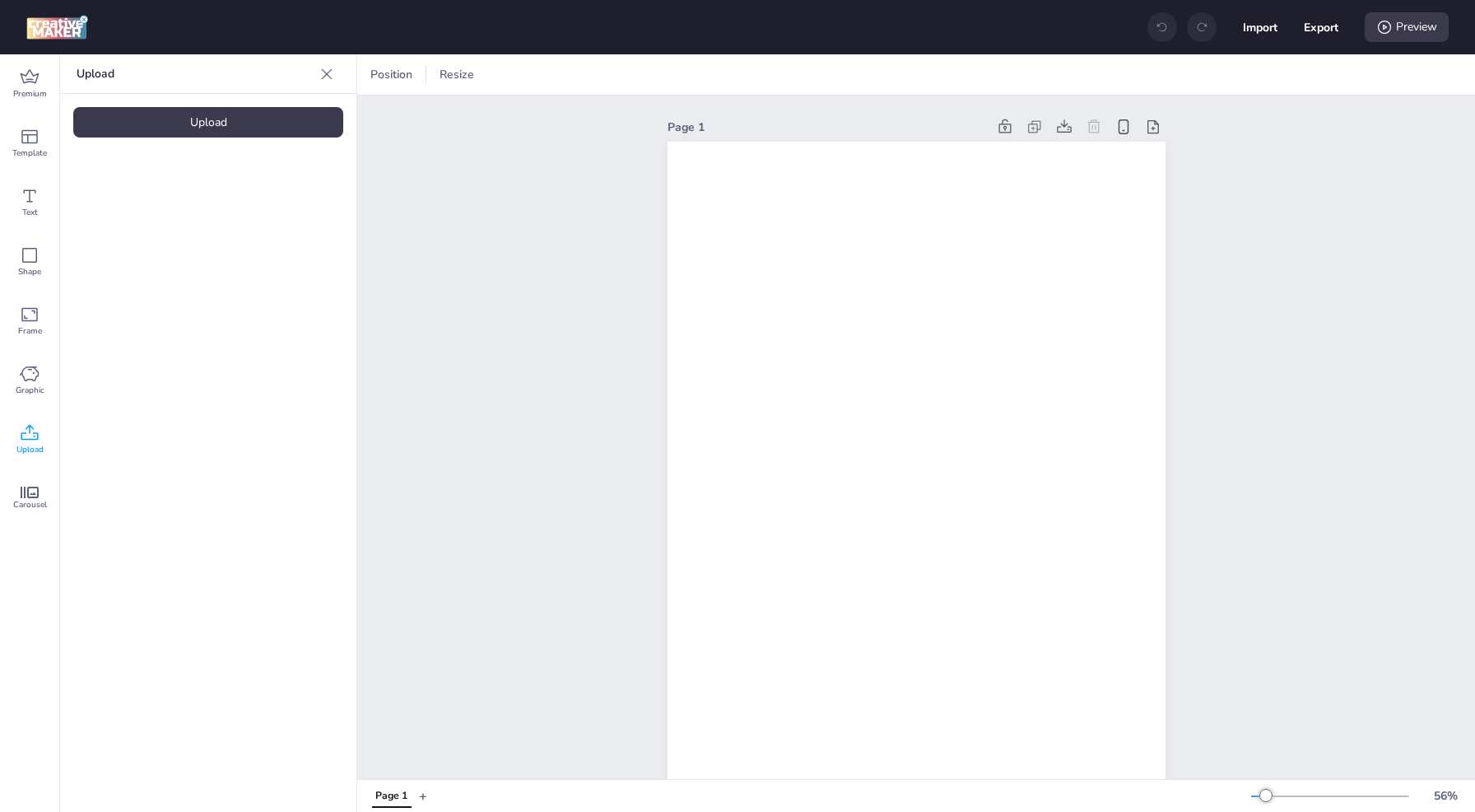
click at [116, 235] on video at bounding box center [139, 229] width 132 height 65
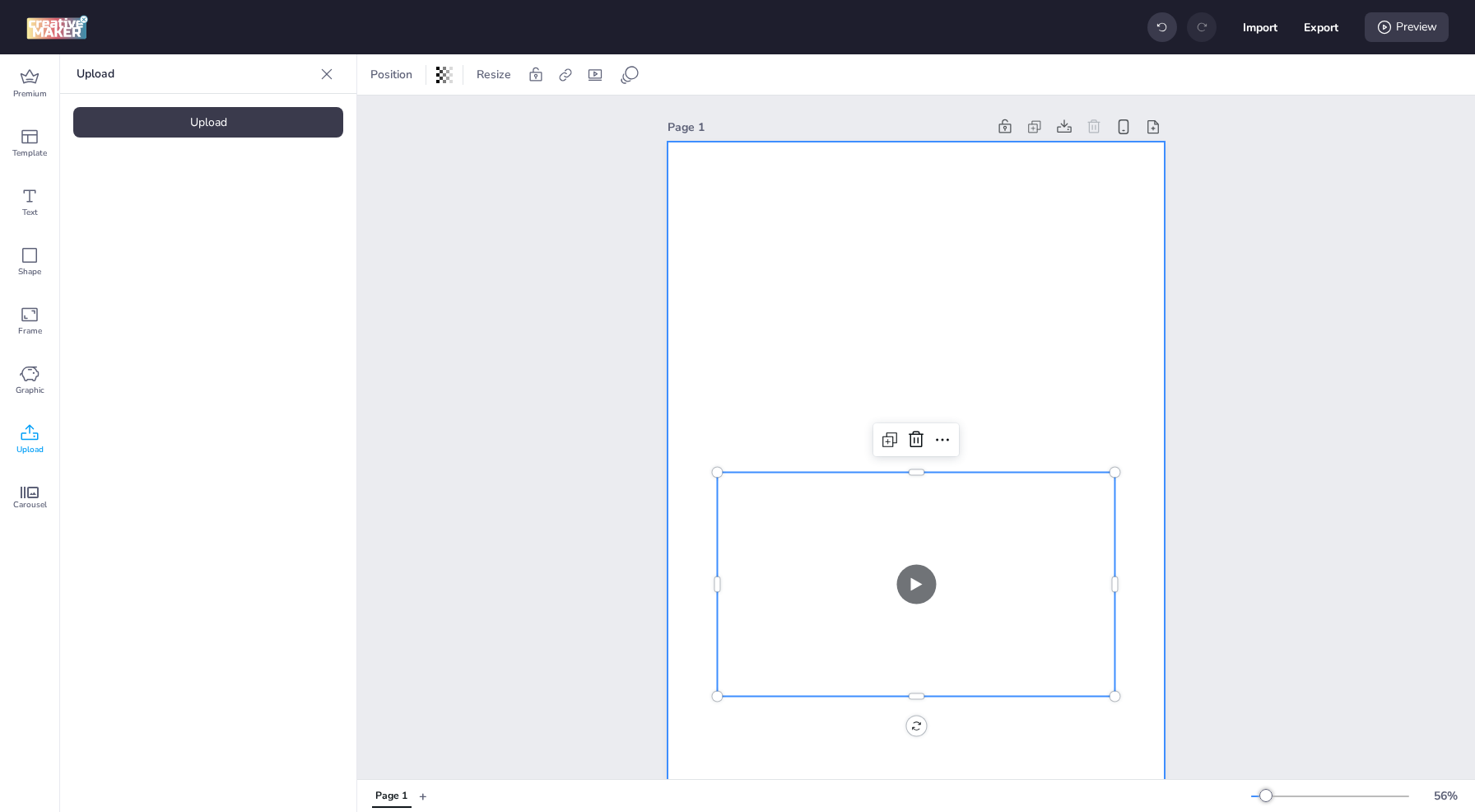
drag, startPoint x: 926, startPoint y: 520, endPoint x: 794, endPoint y: 329, distance: 232.2
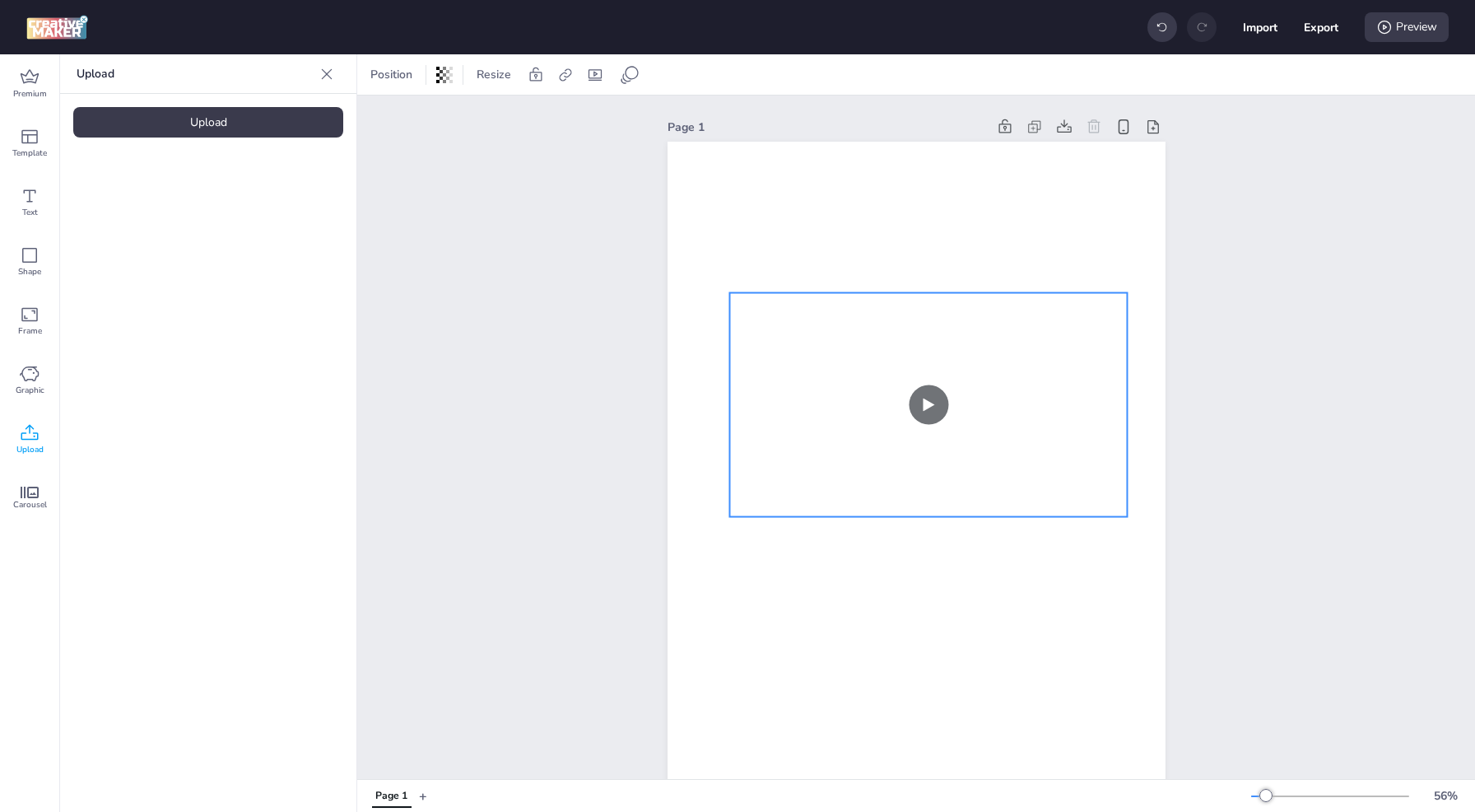
drag, startPoint x: 848, startPoint y: 536, endPoint x: 860, endPoint y: 362, distance: 174.4
click at [860, 362] on video at bounding box center [928, 405] width 398 height 224
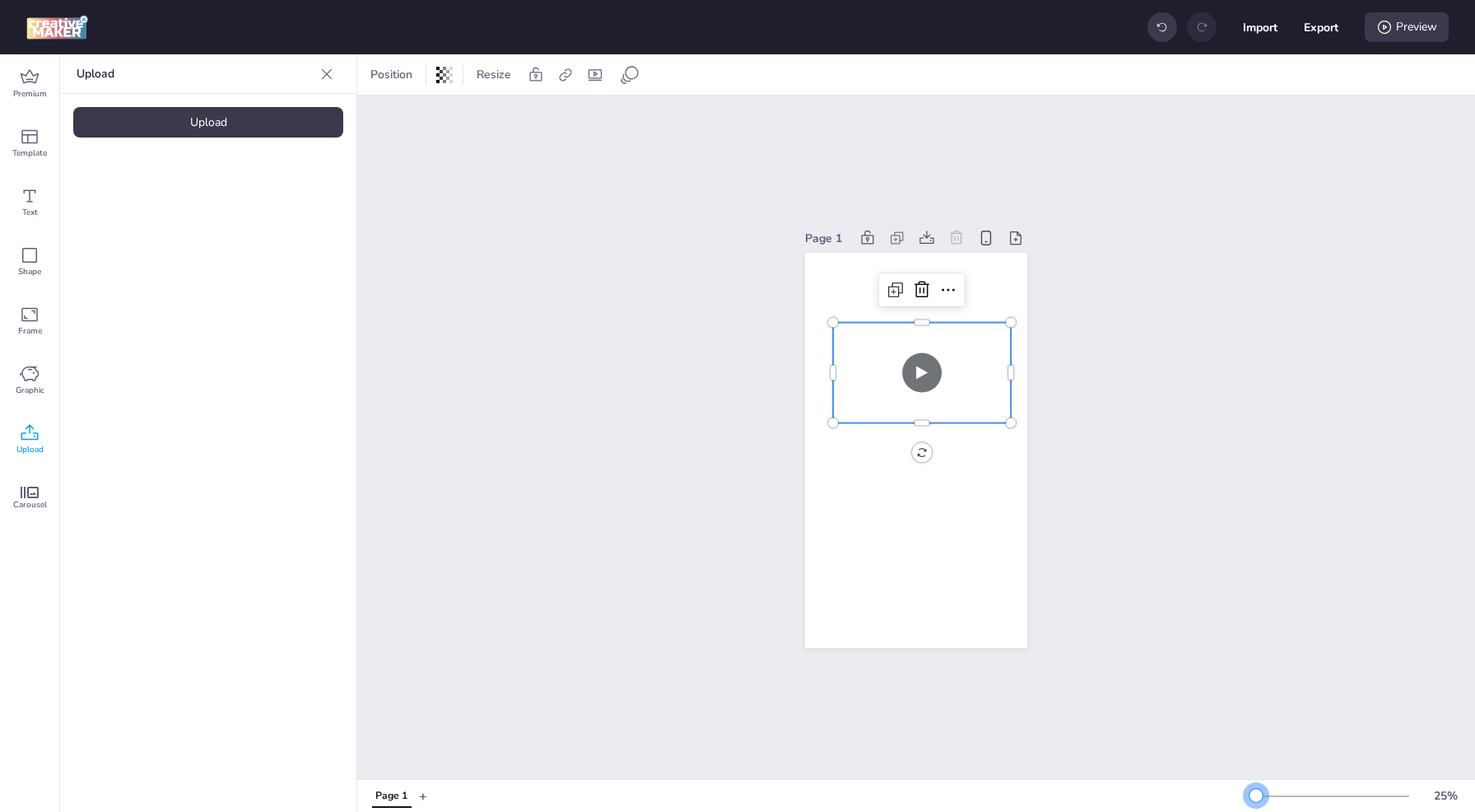
click at [1256, 793] on div at bounding box center [1330, 796] width 158 height 13
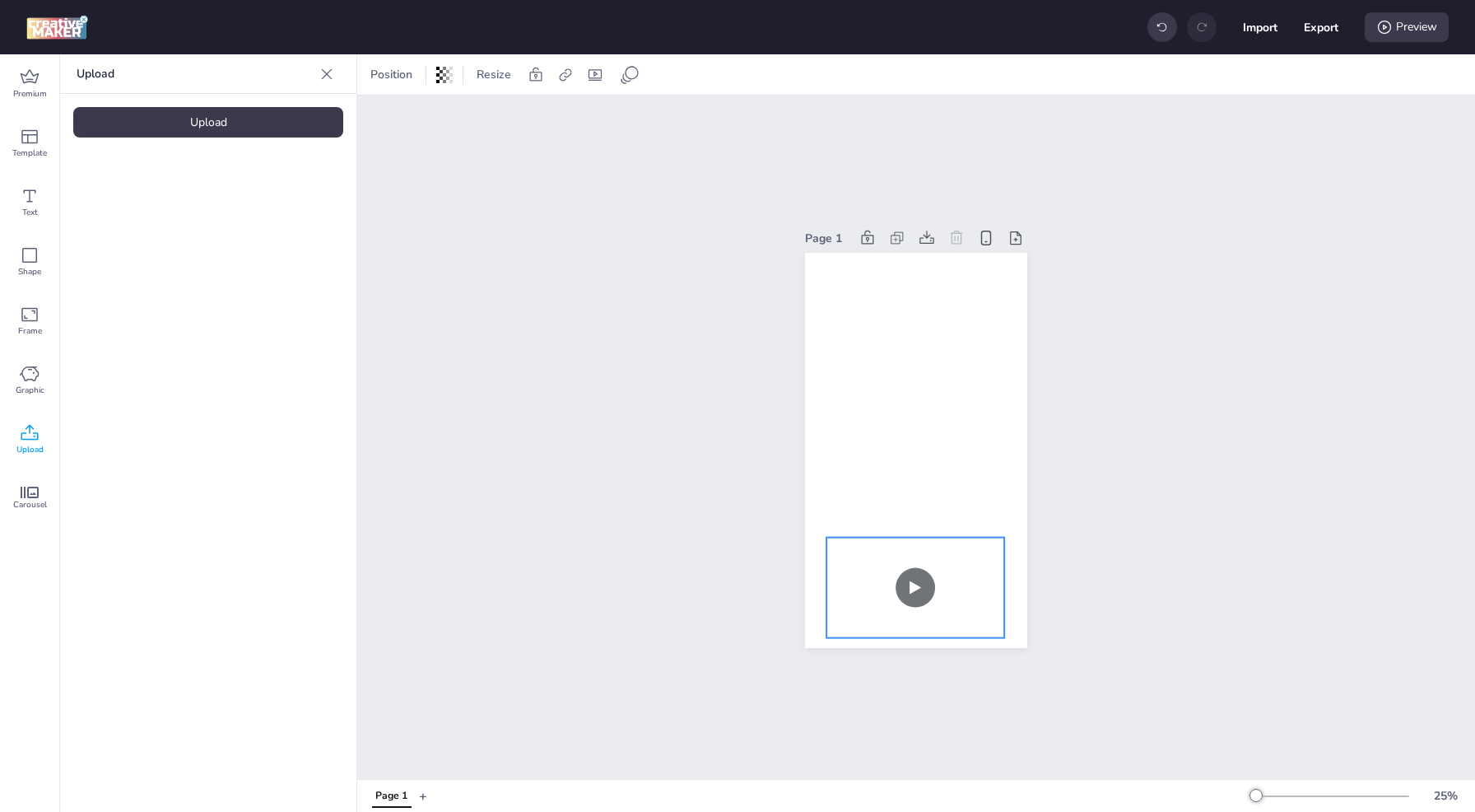
drag, startPoint x: 874, startPoint y: 392, endPoint x: 869, endPoint y: 606, distance: 214.1
click at [869, 606] on video at bounding box center [916, 587] width 178 height 100
click at [25, 495] on icon at bounding box center [30, 492] width 18 height 12
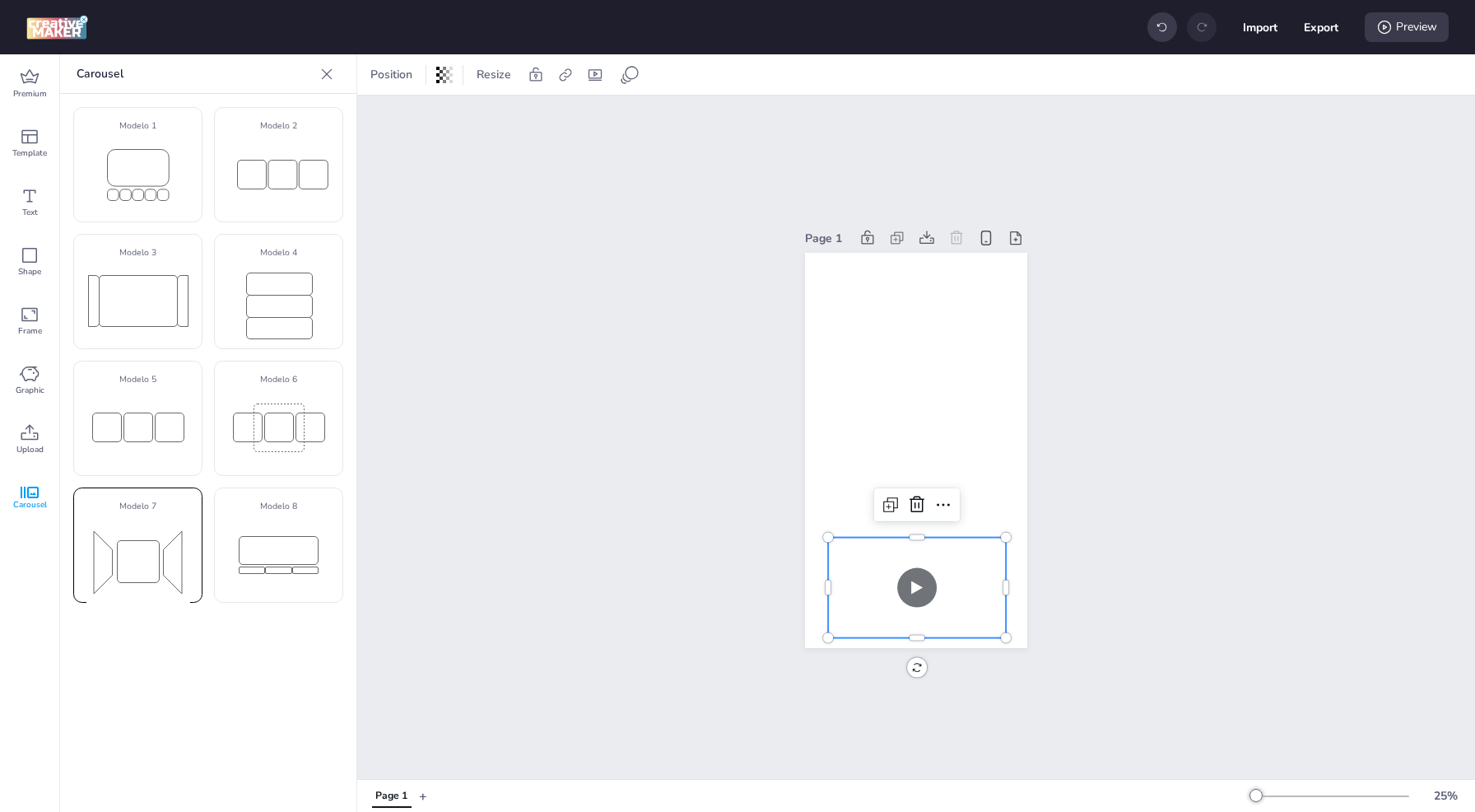
click at [112, 536] on rect at bounding box center [138, 561] width 104 height 86
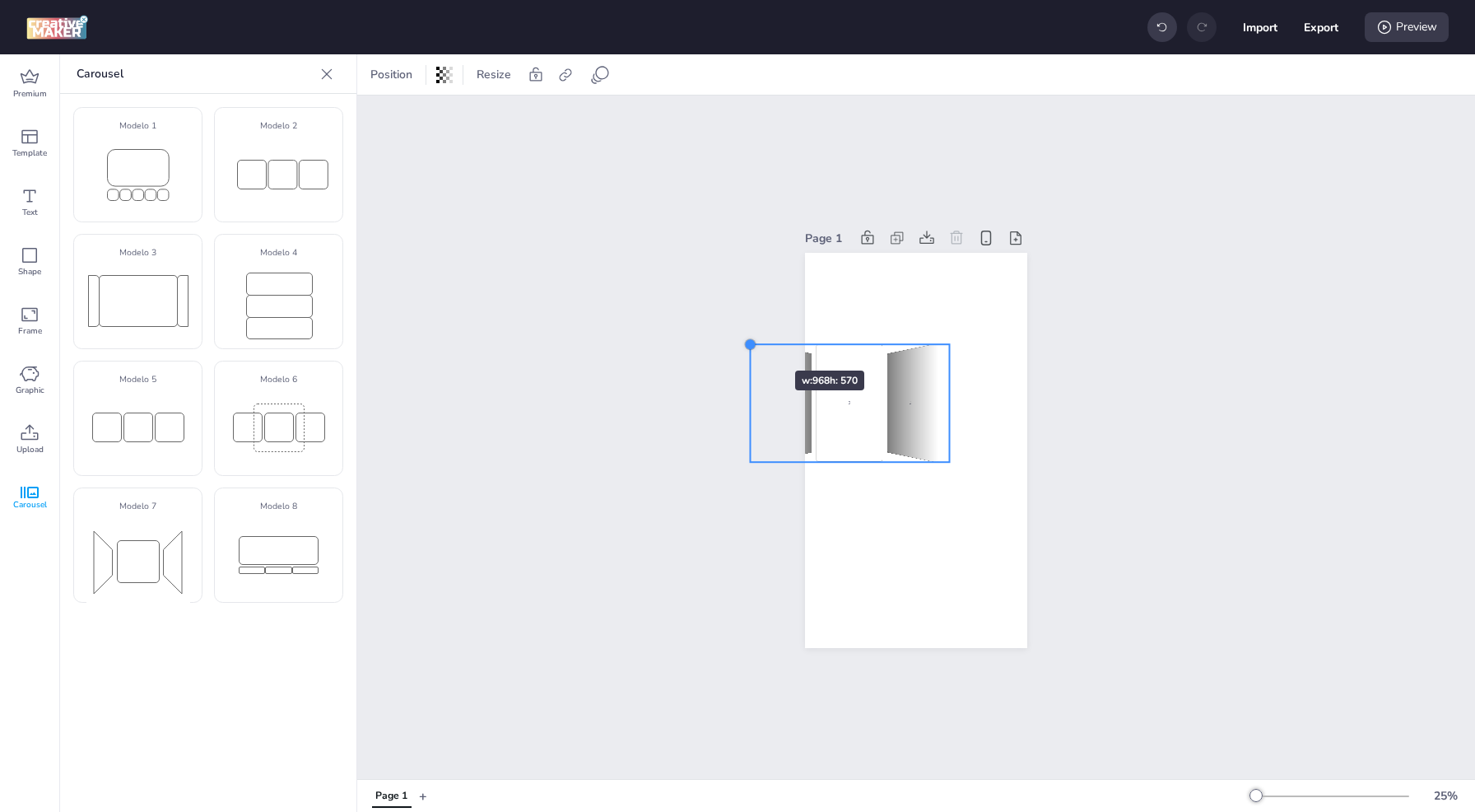
drag, startPoint x: 878, startPoint y: 436, endPoint x: 743, endPoint y: 344, distance: 163.4
click at [744, 344] on div at bounding box center [750, 344] width 13 height 13
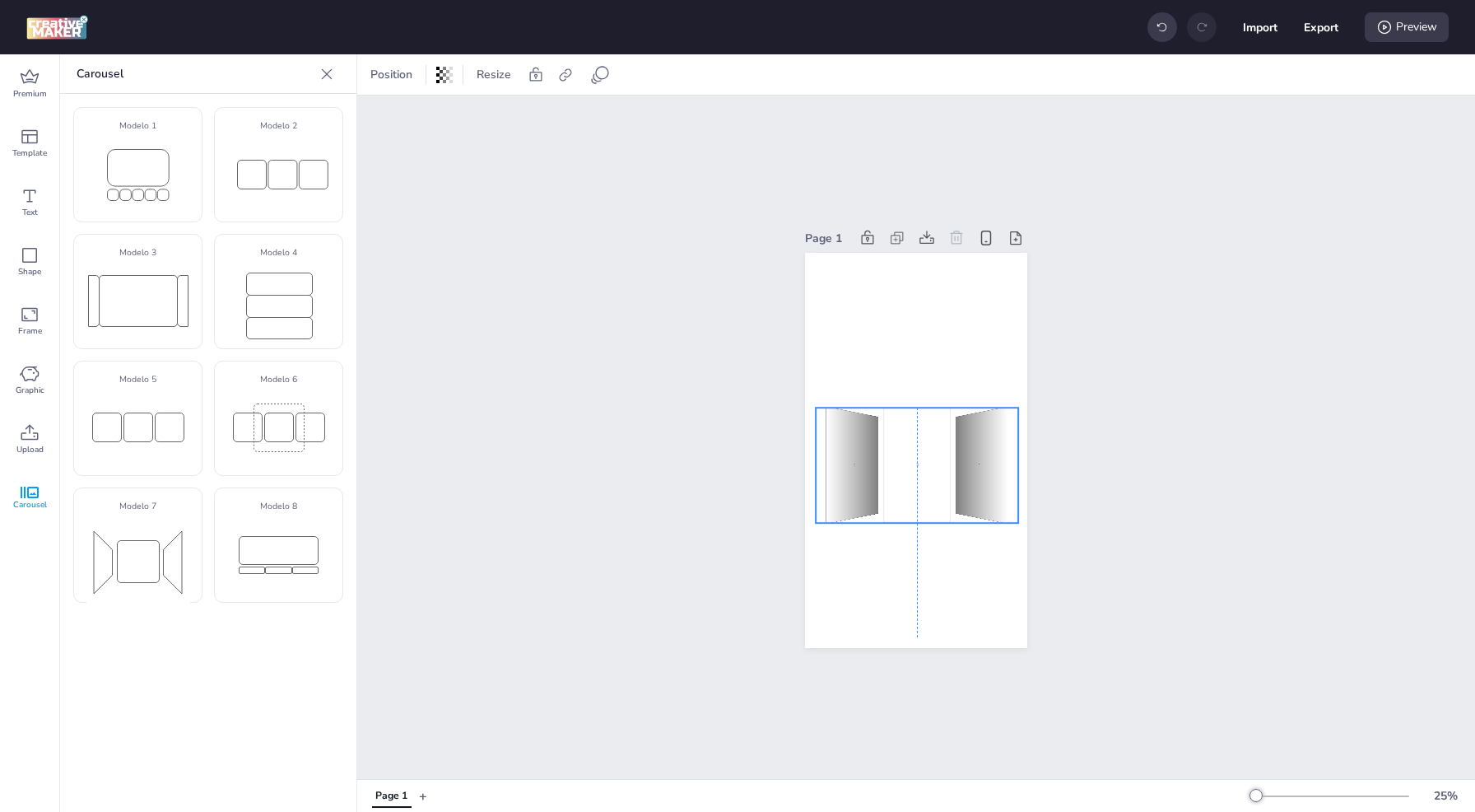
drag, startPoint x: 886, startPoint y: 373, endPoint x: 955, endPoint y: 434, distance: 92.1
click at [748, 434] on div "1 2 3 1 2 3 1 2 3" at bounding box center [647, 465] width 203 height 115
select select "cover"
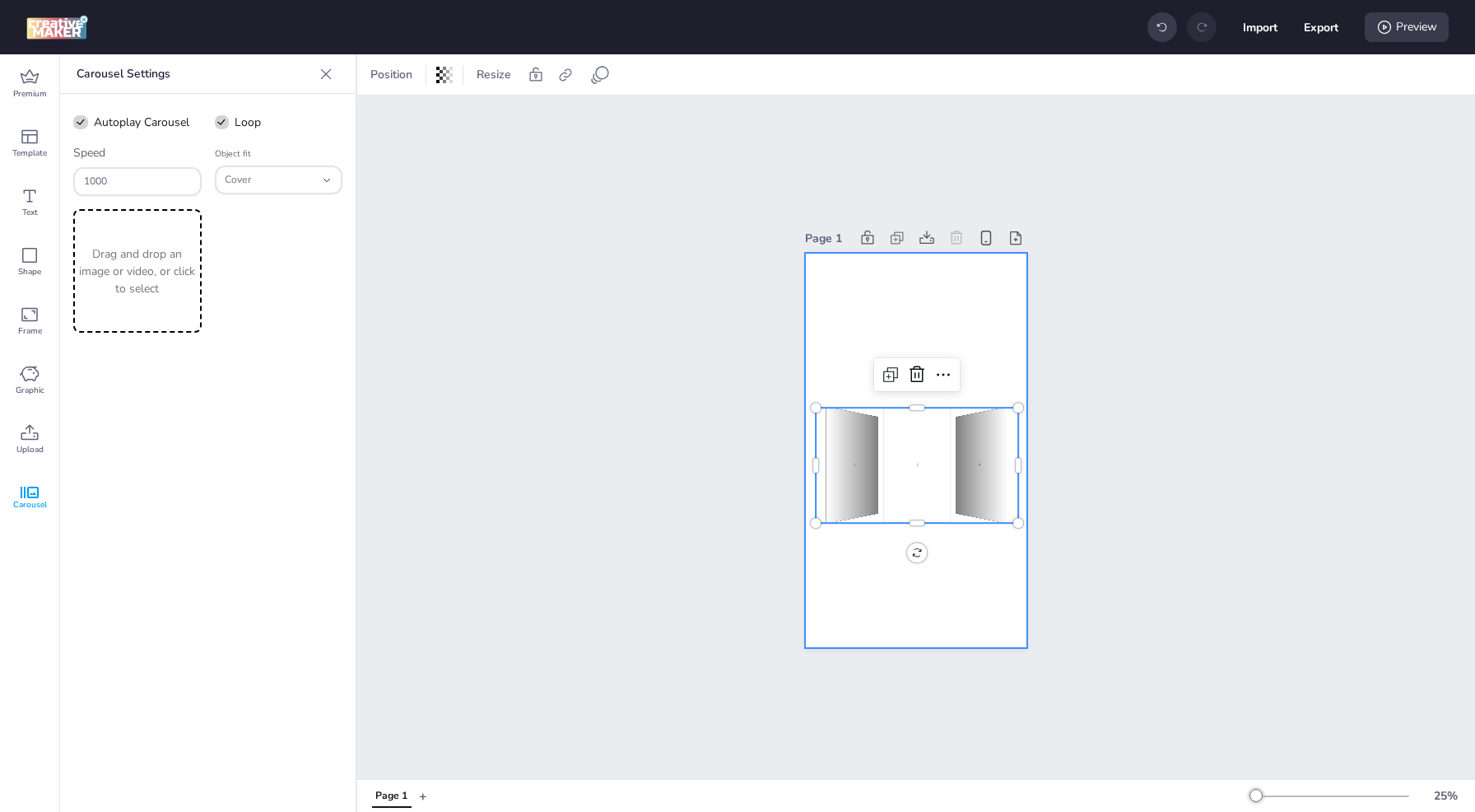
click at [902, 316] on div at bounding box center [916, 450] width 222 height 396
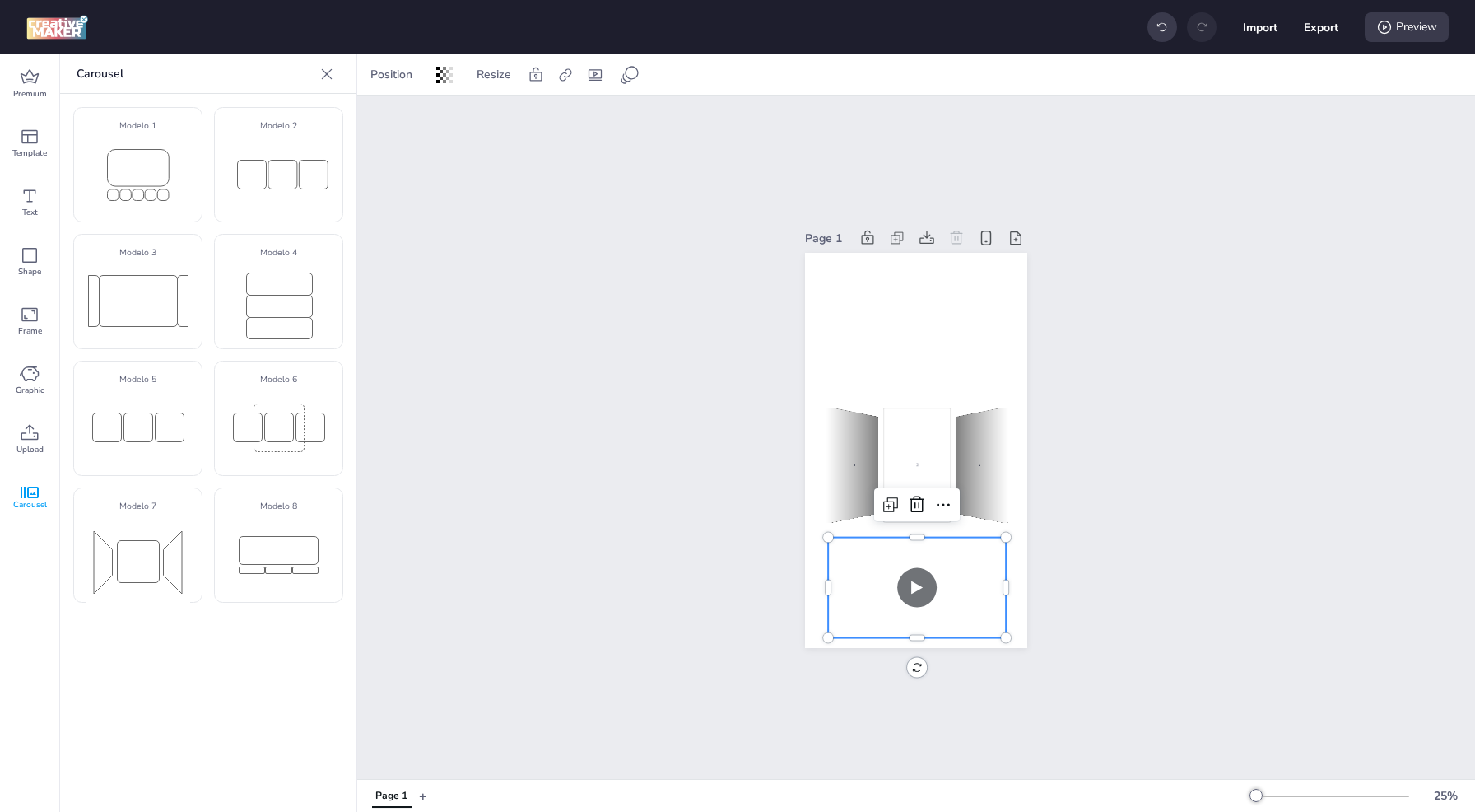
click at [929, 555] on video at bounding box center [918, 587] width 178 height 100
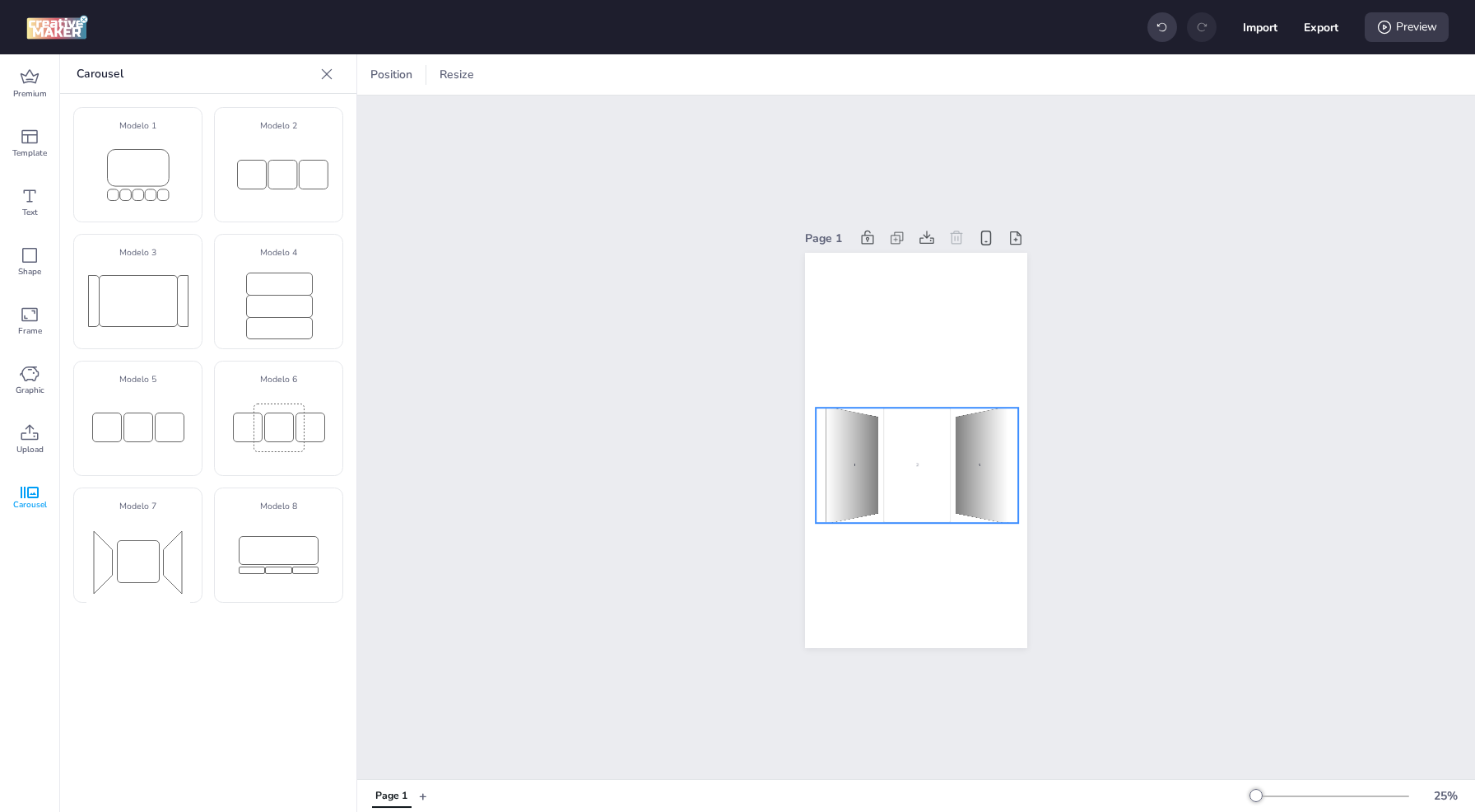
click at [915, 470] on div "2" at bounding box center [917, 465] width 67 height 115
select select "cover"
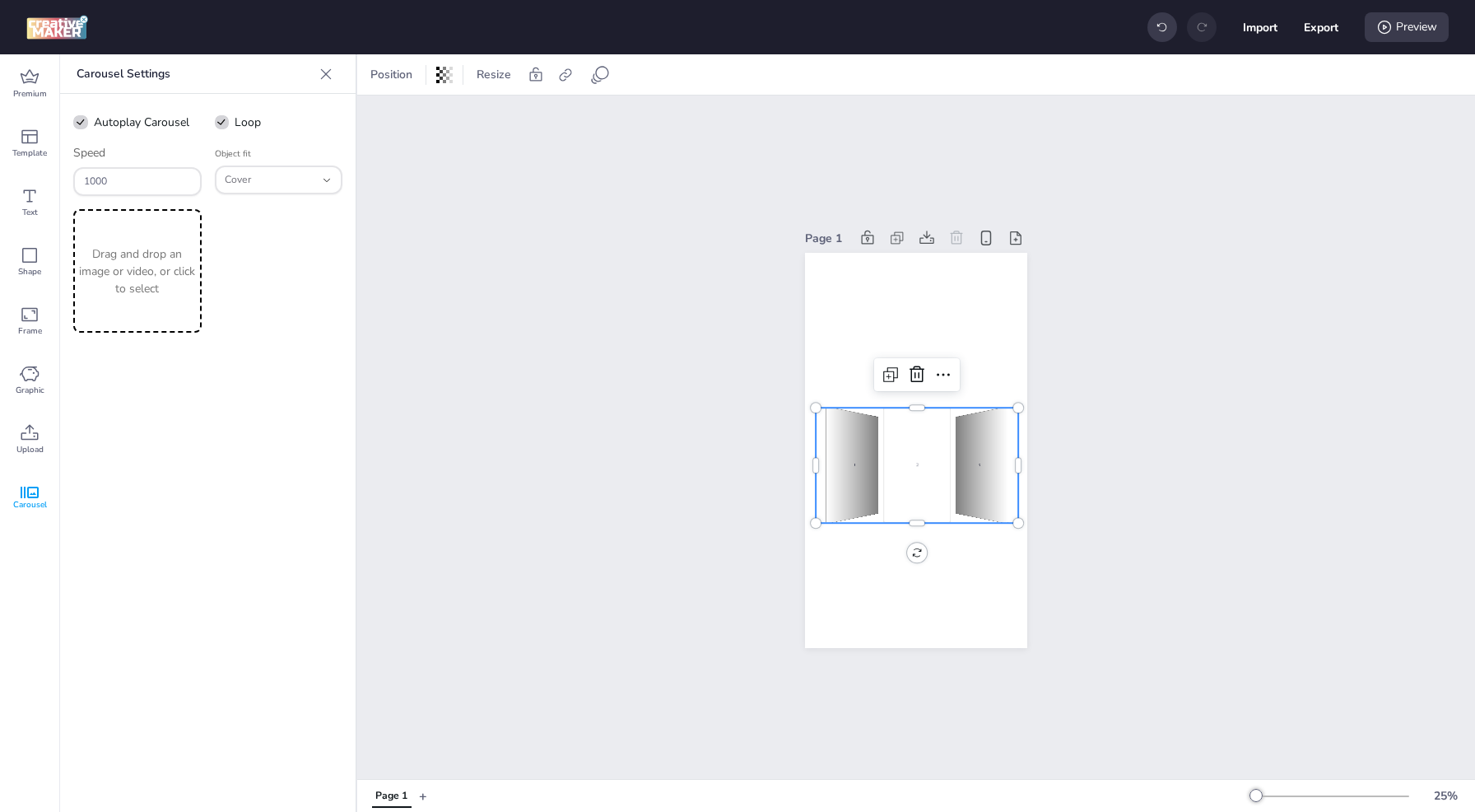
click at [911, 511] on div "2" at bounding box center [917, 465] width 67 height 115
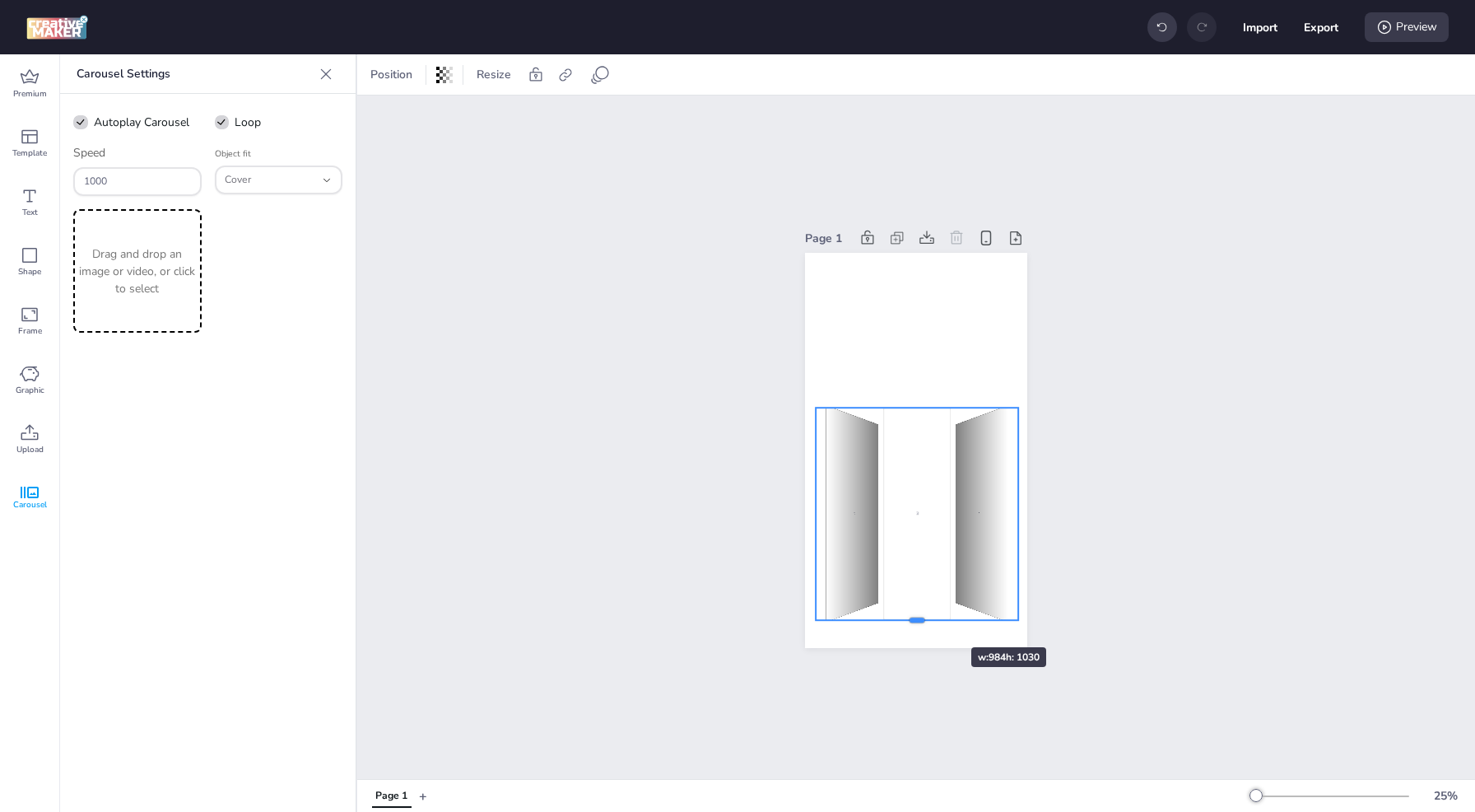
drag, startPoint x: 912, startPoint y: 520, endPoint x: 922, endPoint y: 621, distance: 101.5
click at [922, 621] on div at bounding box center [917, 627] width 203 height 13
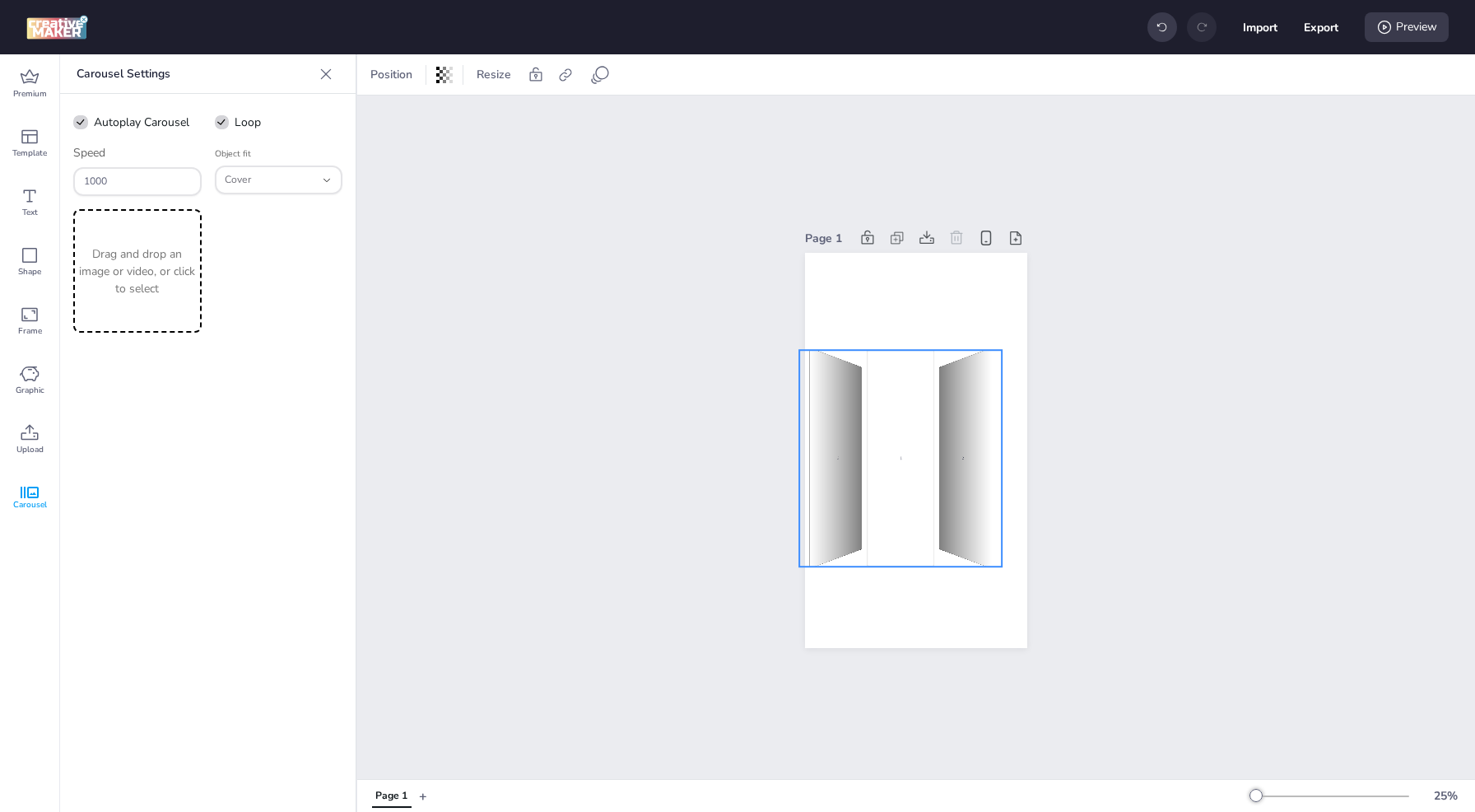
drag, startPoint x: 910, startPoint y: 404, endPoint x: 887, endPoint y: 312, distance: 94.8
click at [887, 350] on div "1" at bounding box center [900, 458] width 67 height 216
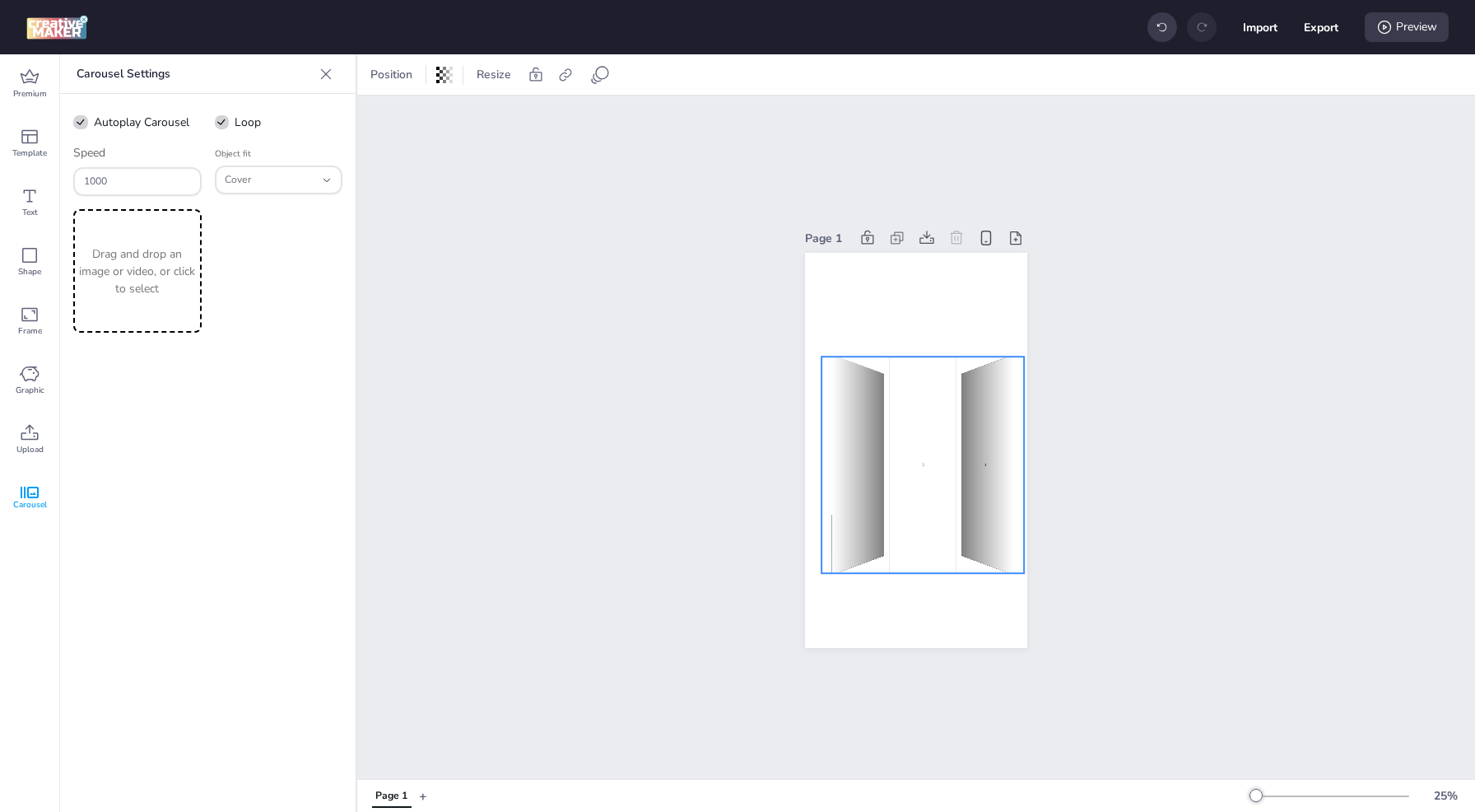
drag, startPoint x: 904, startPoint y: 346, endPoint x: 934, endPoint y: 386, distance: 50.0
click at [821, 386] on div "1 2 3 1 2 3 1 2 3" at bounding box center [720, 465] width 203 height 216
click at [1195, 266] on div "Page 1 1 2 3 1 2 3 1 2 3" at bounding box center [916, 436] width 1118 height 683
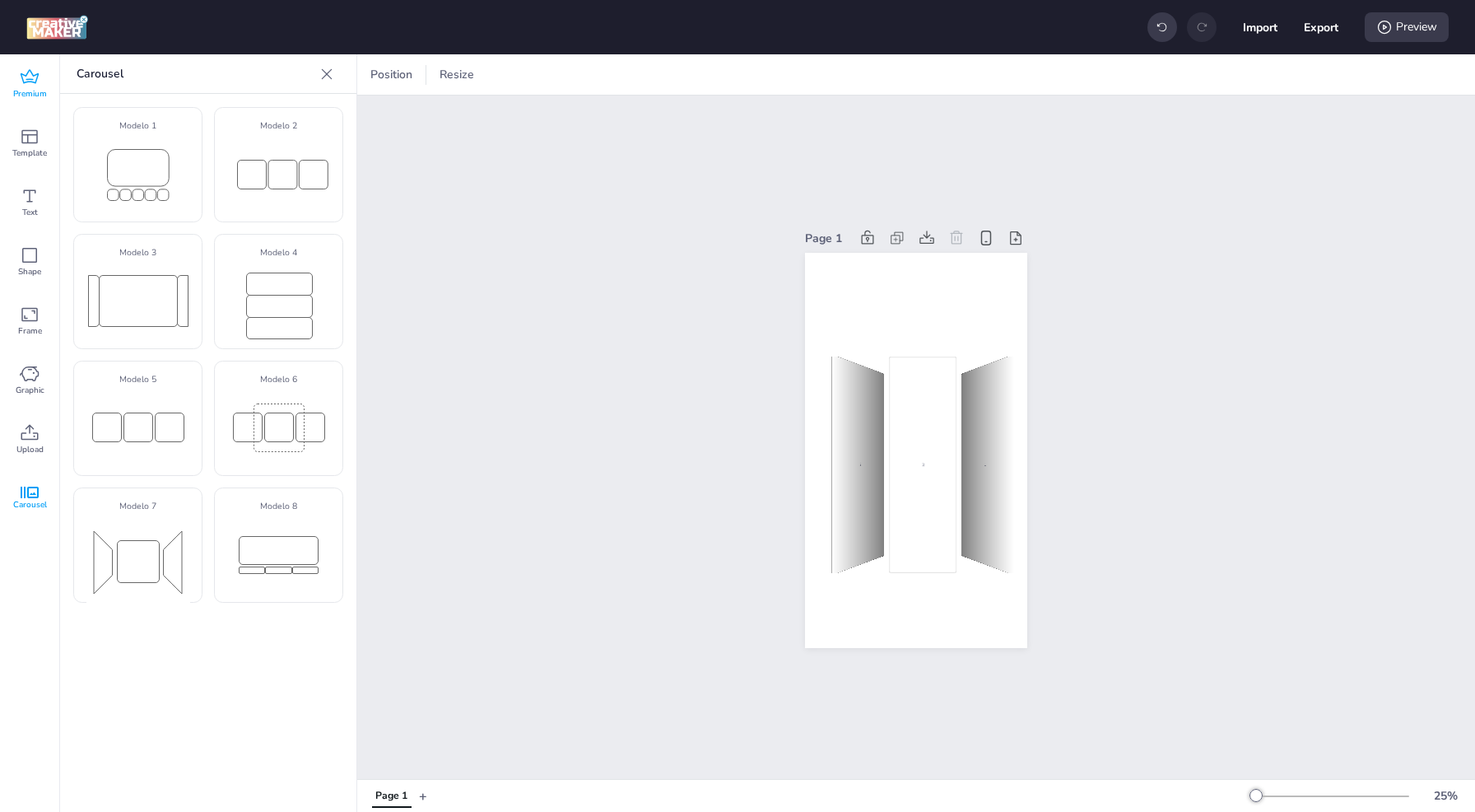
drag, startPoint x: 33, startPoint y: 95, endPoint x: 47, endPoint y: 99, distance: 14.6
click at [33, 95] on span "Premium" at bounding box center [29, 94] width 34 height 13
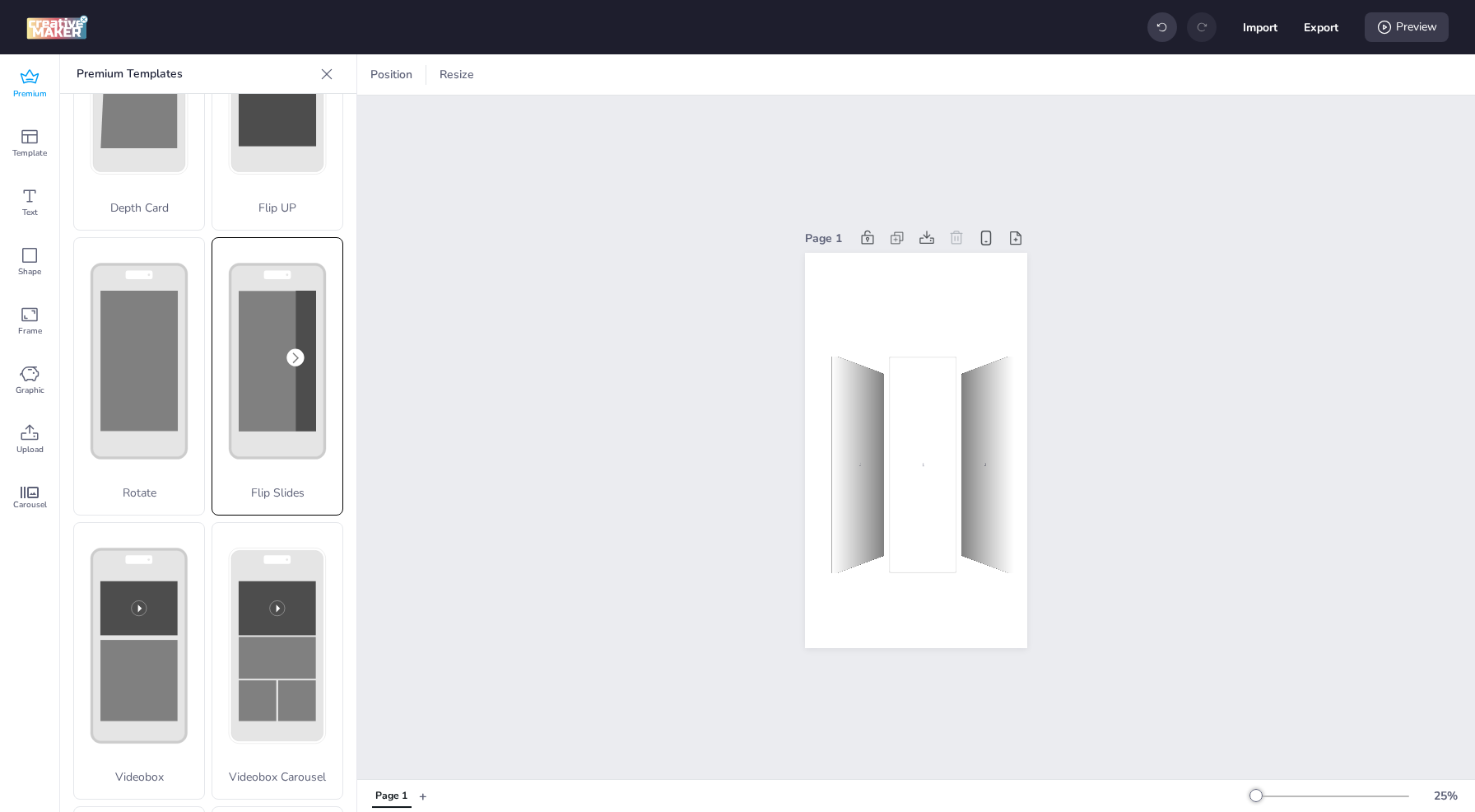
scroll to position [165, 0]
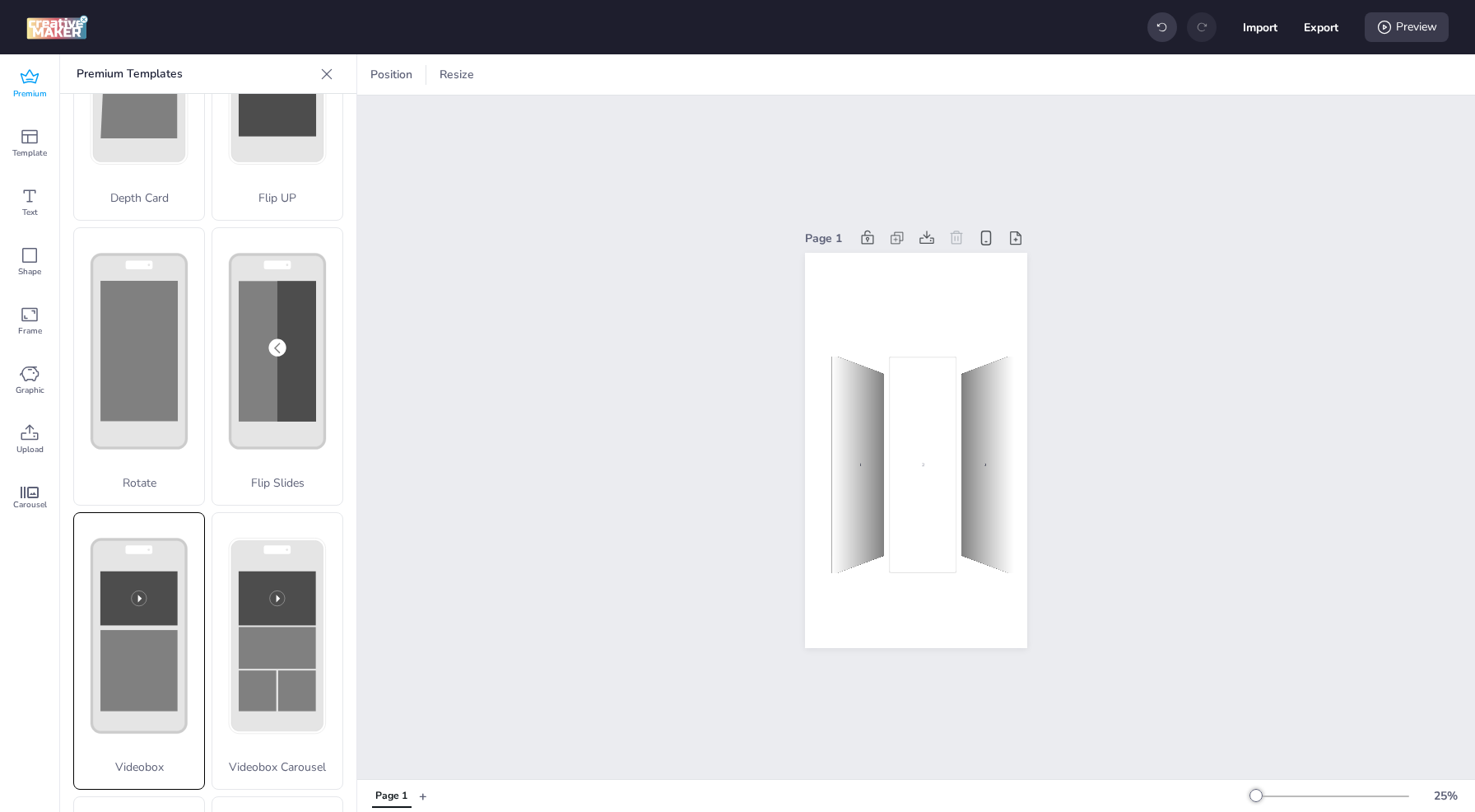
click at [123, 671] on rect at bounding box center [138, 671] width 77 height 82
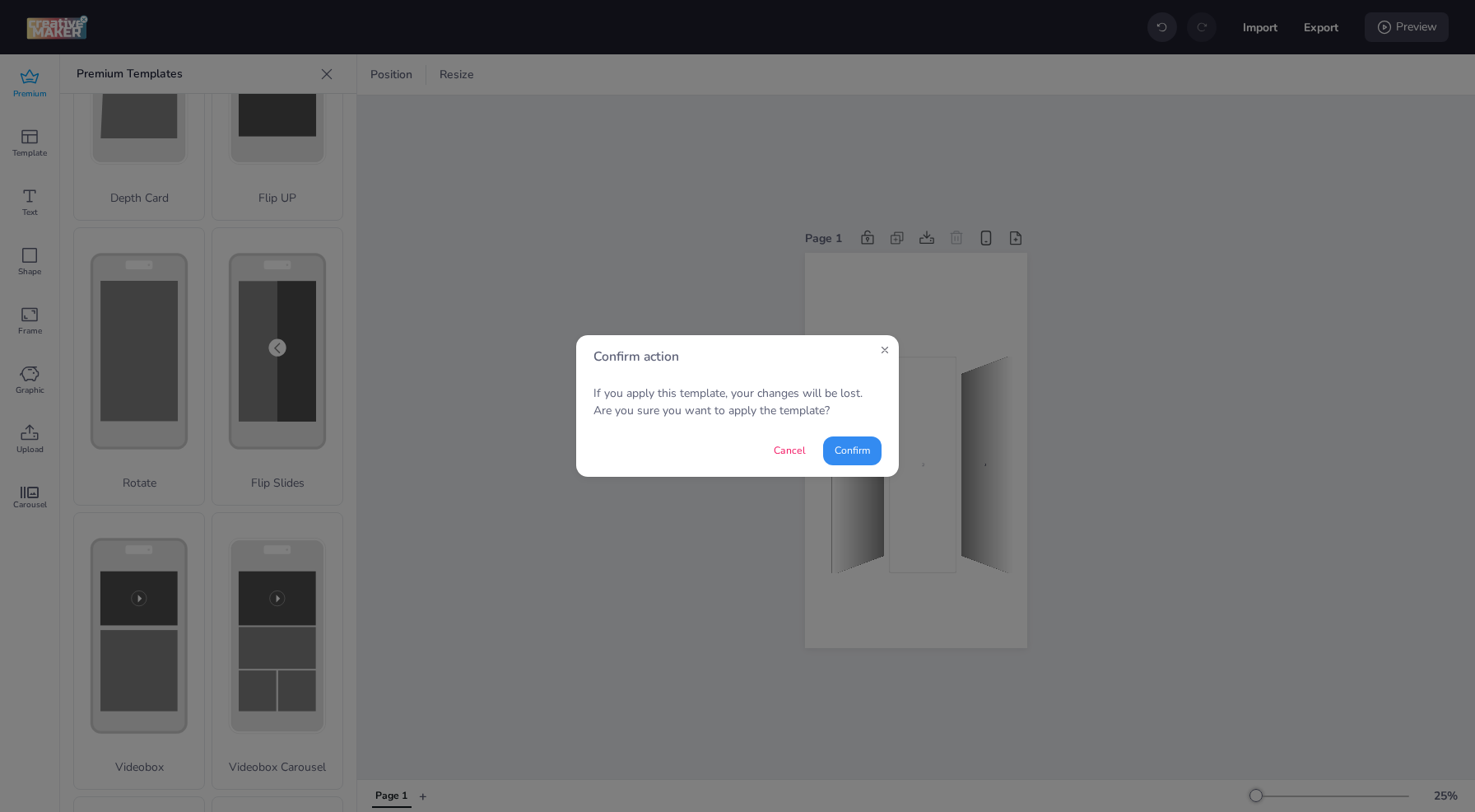
click at [842, 454] on button "Confirm" at bounding box center [852, 451] width 58 height 29
